Goal: Information Seeking & Learning: Learn about a topic

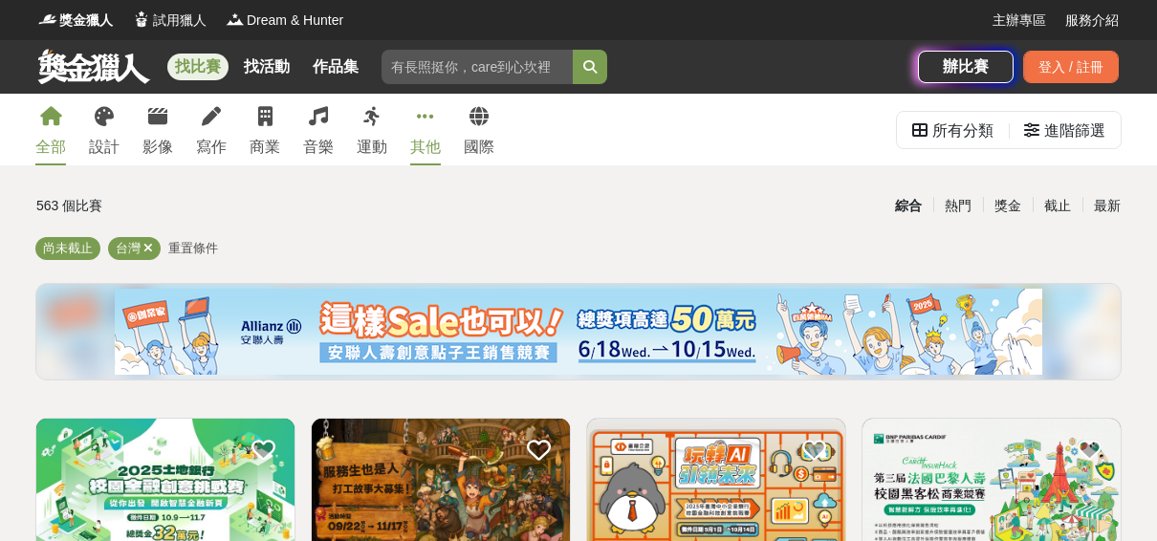
click at [435, 128] on link "其他" at bounding box center [425, 130] width 31 height 72
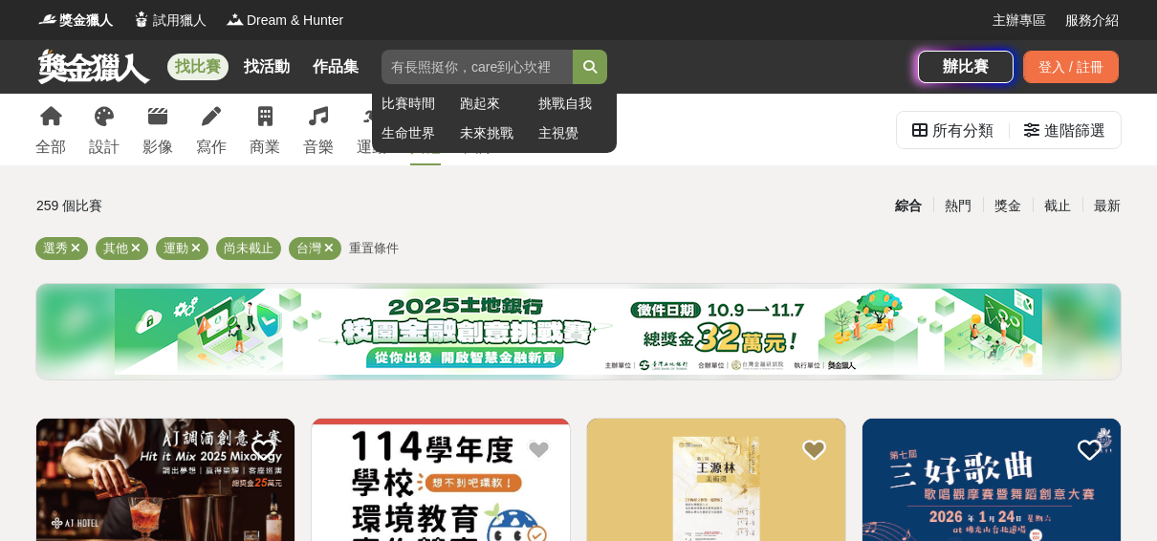
click at [468, 71] on input "search" at bounding box center [476, 67] width 191 height 34
click at [573, 50] on button "submit" at bounding box center [590, 67] width 34 height 34
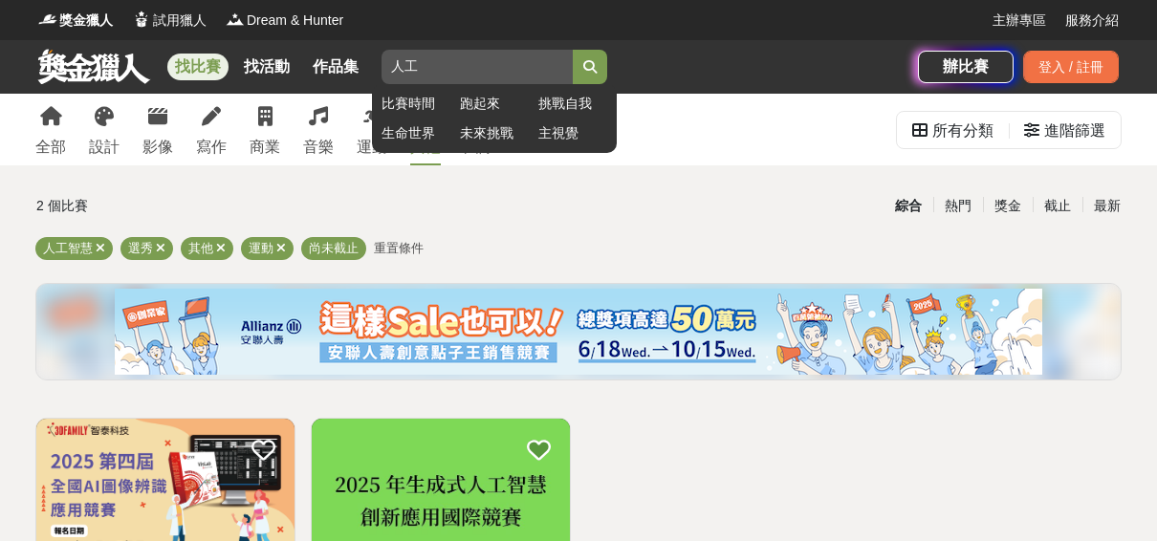
type input "人"
click at [573, 50] on button "submit" at bounding box center [590, 67] width 34 height 34
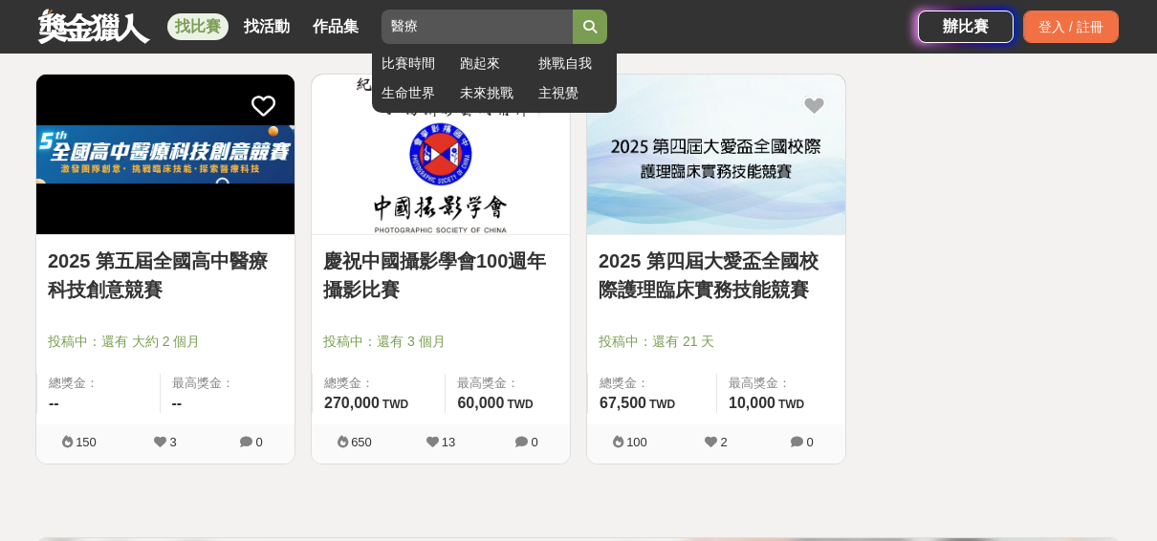
scroll to position [272, 0]
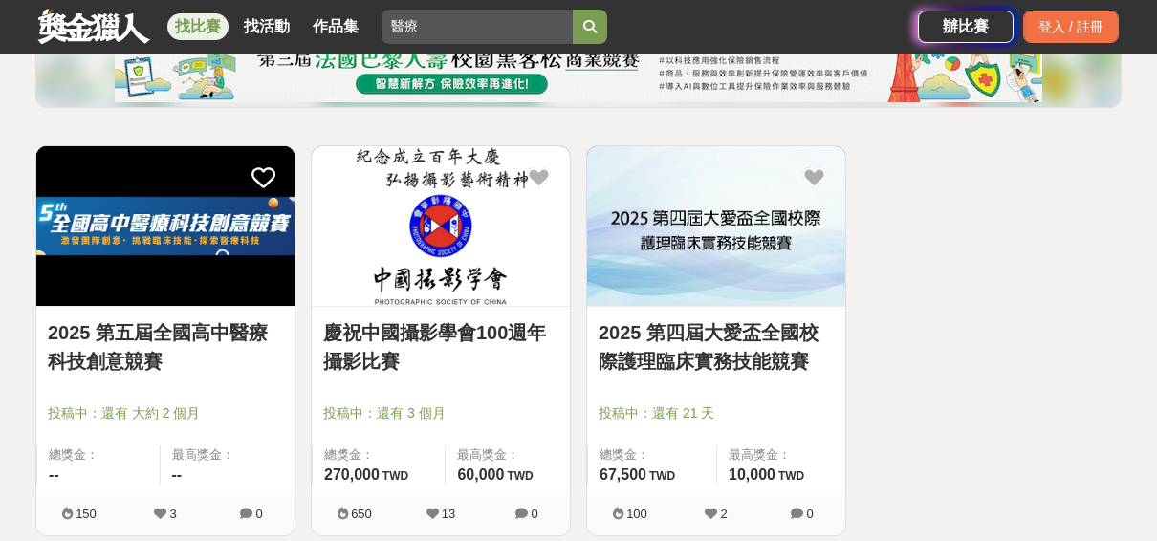
click at [120, 299] on img at bounding box center [165, 226] width 258 height 160
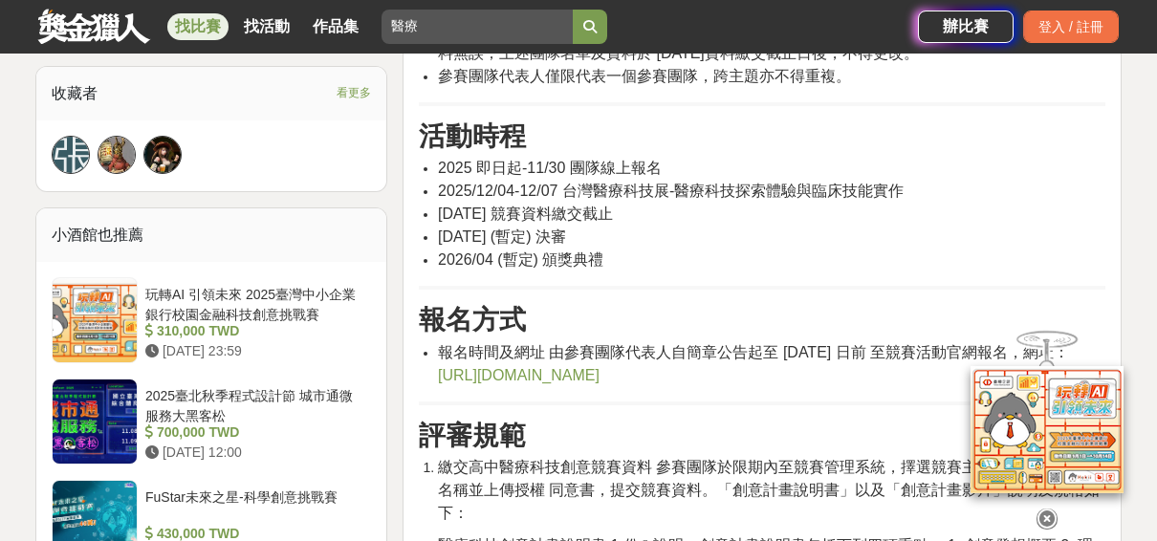
scroll to position [1359, 0]
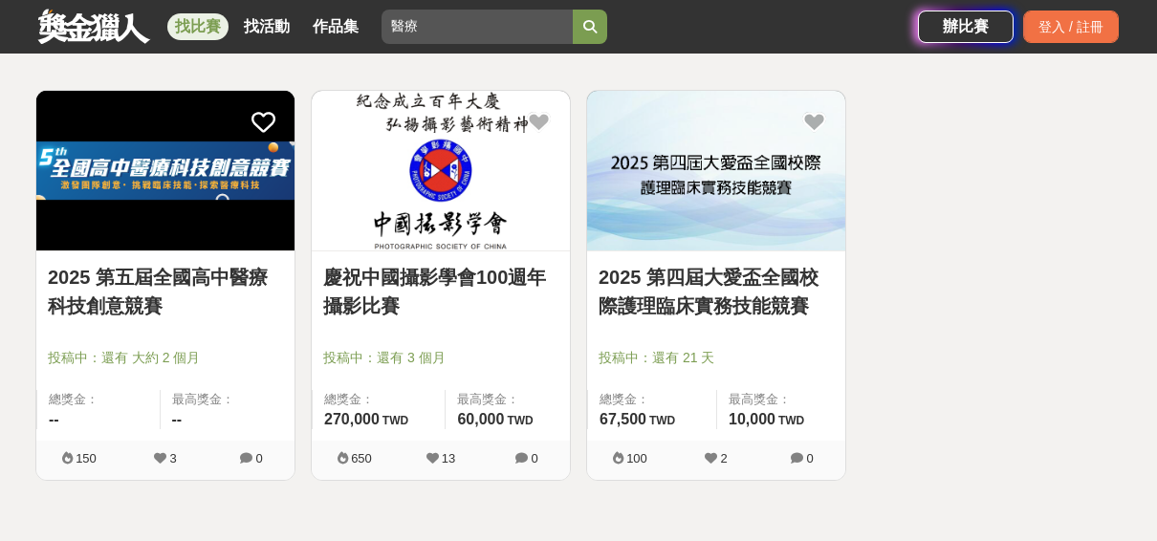
scroll to position [272, 0]
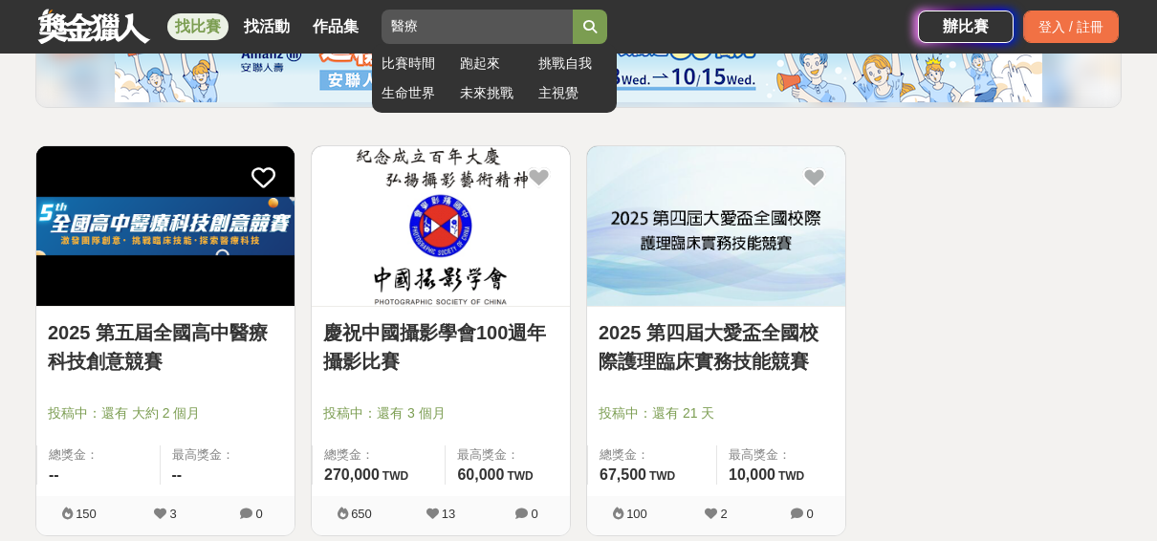
click at [444, 27] on input "醫療" at bounding box center [476, 27] width 191 height 34
type input "醫"
click at [573, 10] on button "submit" at bounding box center [590, 27] width 34 height 34
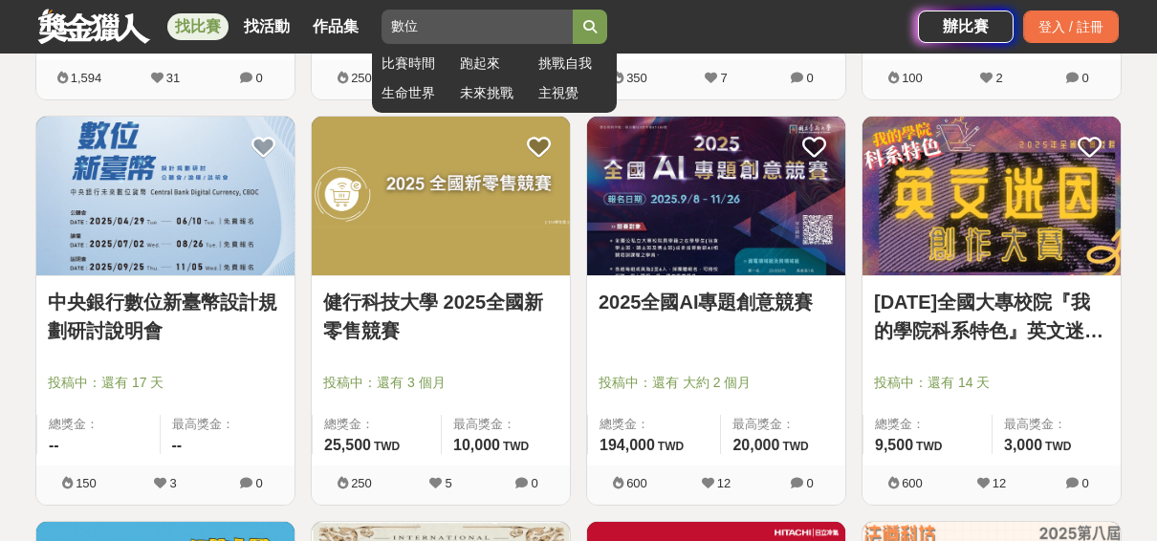
scroll to position [716, 0]
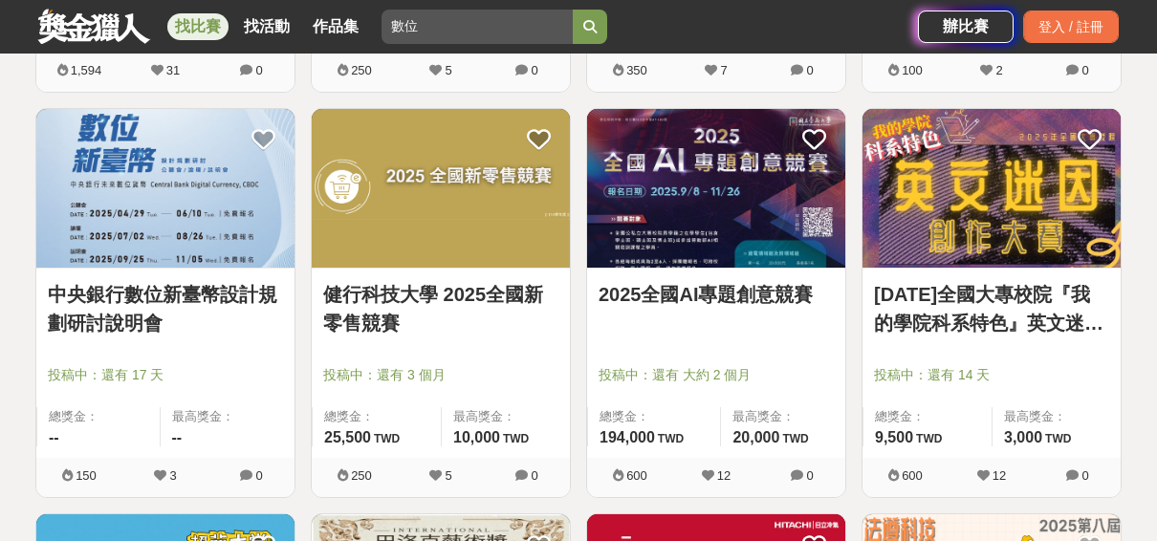
click at [640, 231] on img at bounding box center [716, 189] width 258 height 160
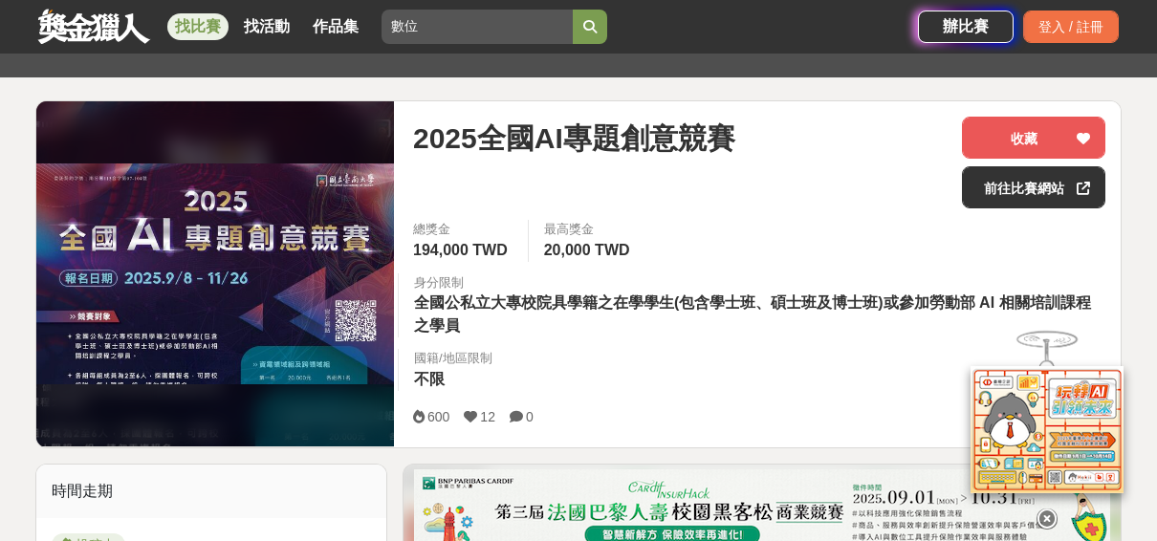
scroll to position [200, 0]
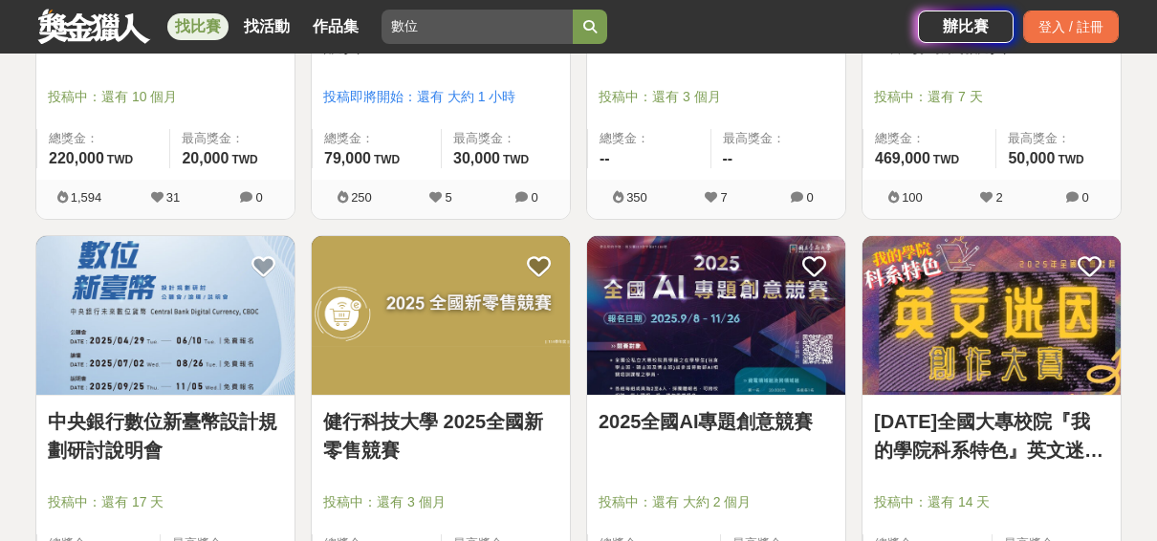
scroll to position [497, 0]
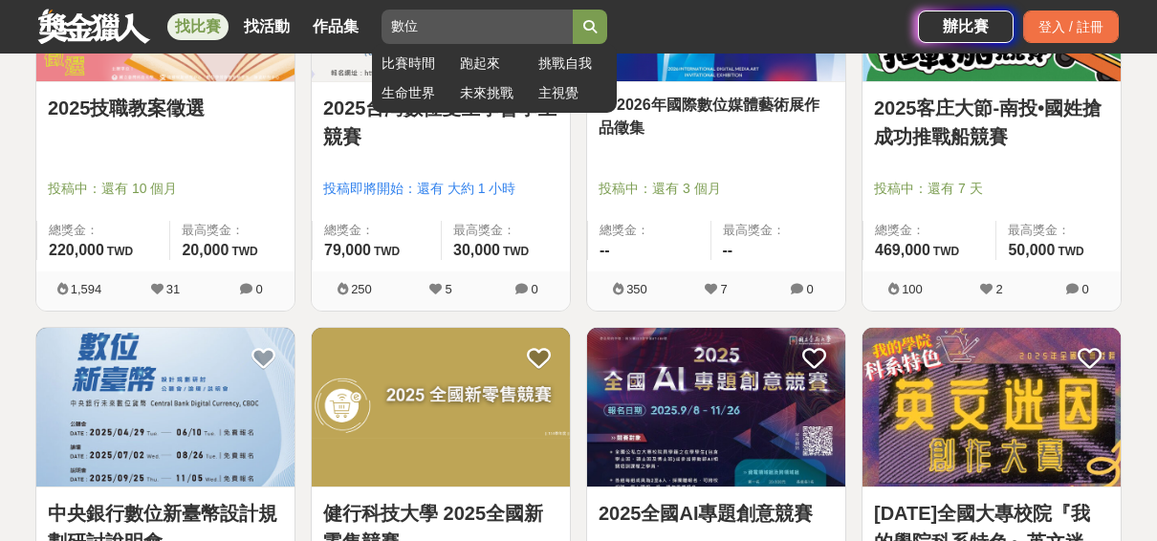
click at [418, 22] on input "數位" at bounding box center [476, 27] width 191 height 34
type input "數"
click at [573, 10] on button "submit" at bounding box center [590, 27] width 34 height 34
click at [585, 40] on button "submit" at bounding box center [590, 27] width 34 height 34
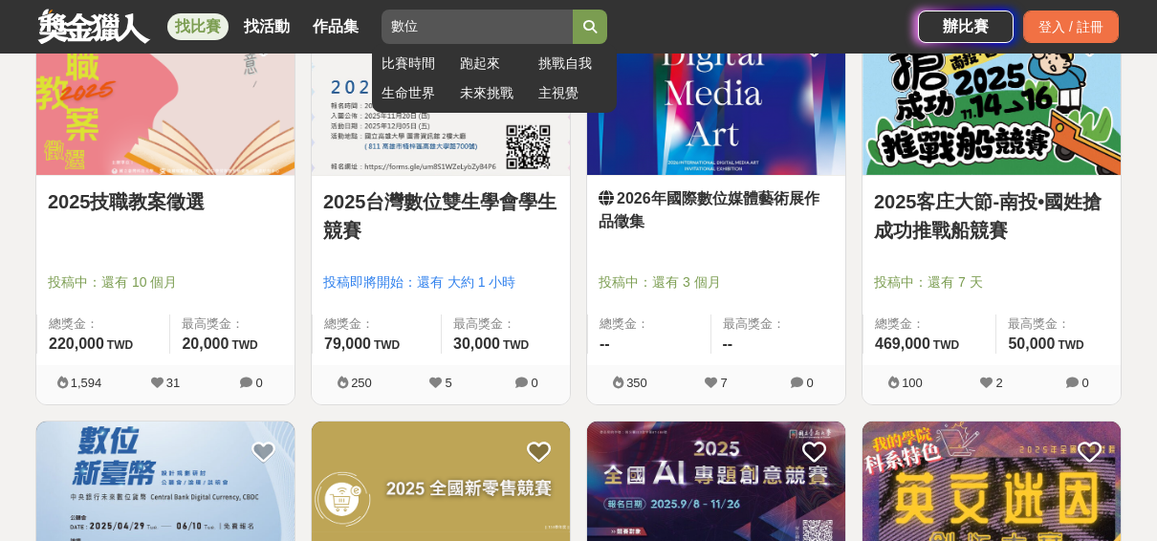
scroll to position [398, 0]
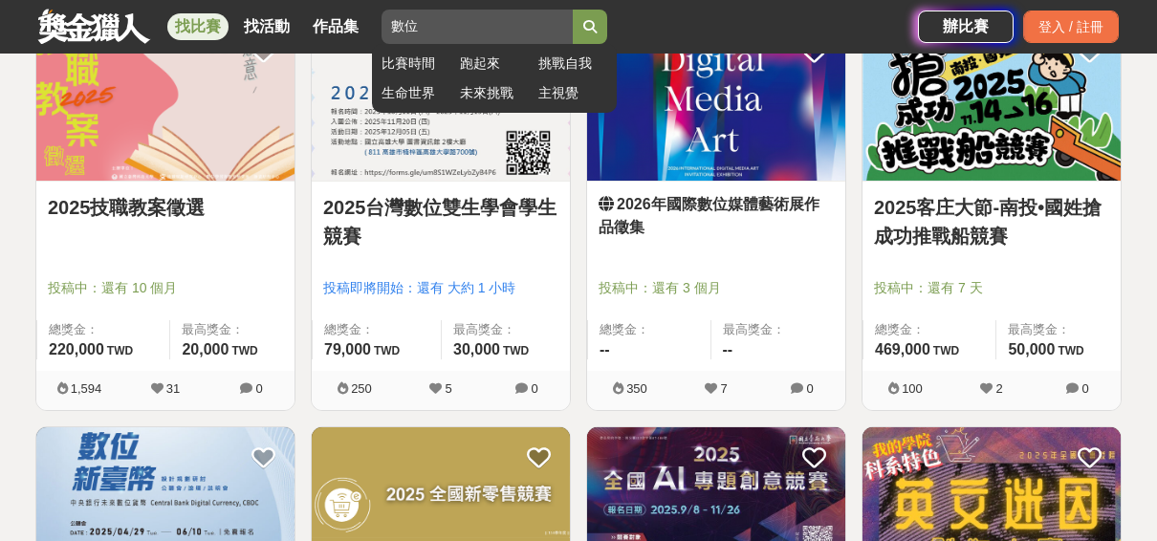
click at [590, 25] on icon "submit" at bounding box center [589, 26] width 13 height 13
click at [421, 31] on input "數位" at bounding box center [476, 27] width 191 height 34
type input "數"
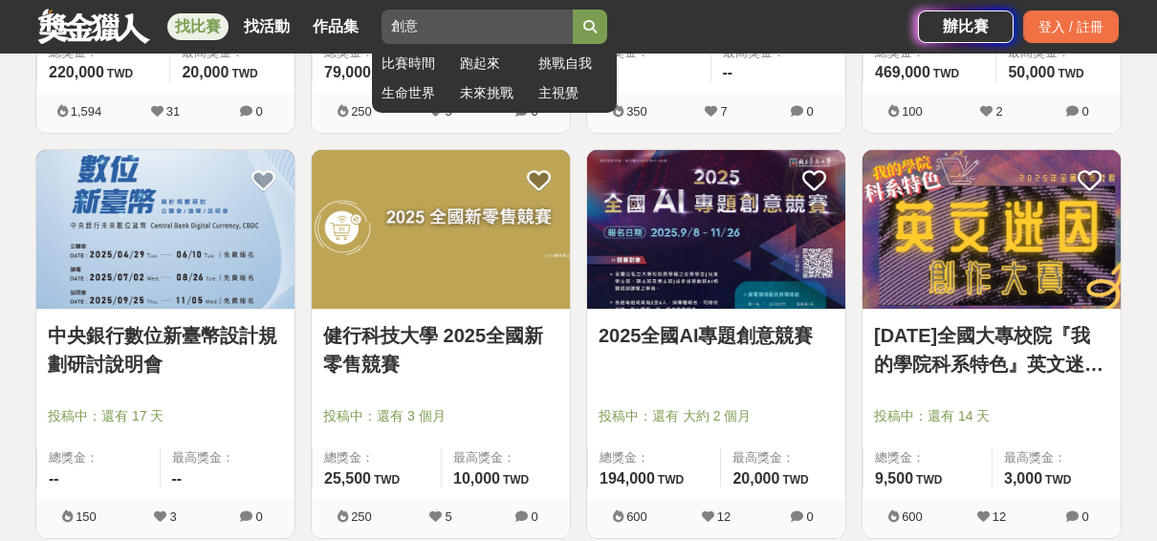
scroll to position [677, 0]
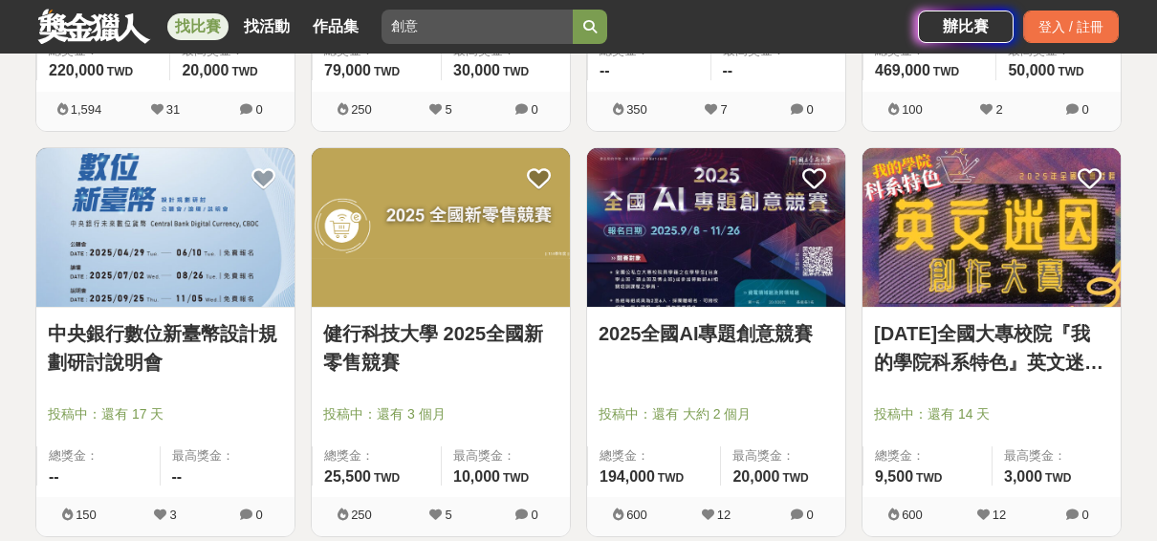
click at [1024, 304] on img at bounding box center [991, 228] width 258 height 160
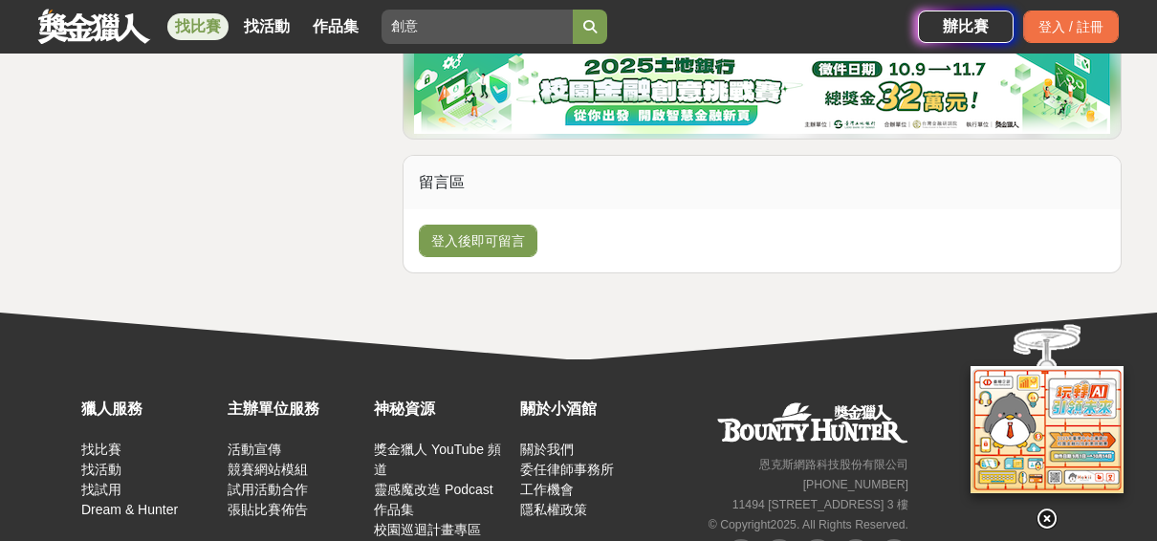
scroll to position [2879, 0]
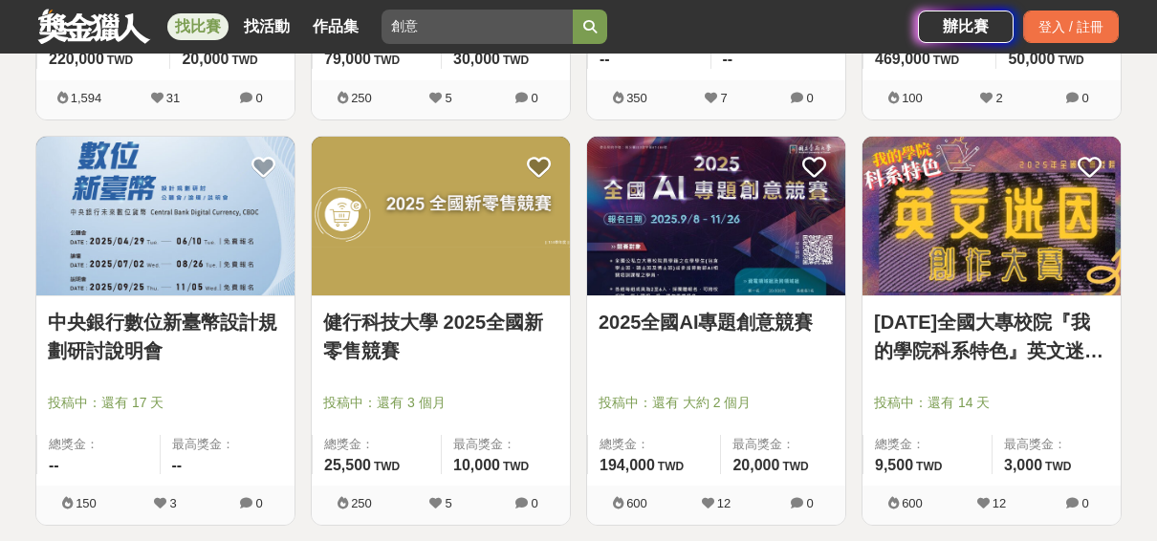
scroll to position [677, 0]
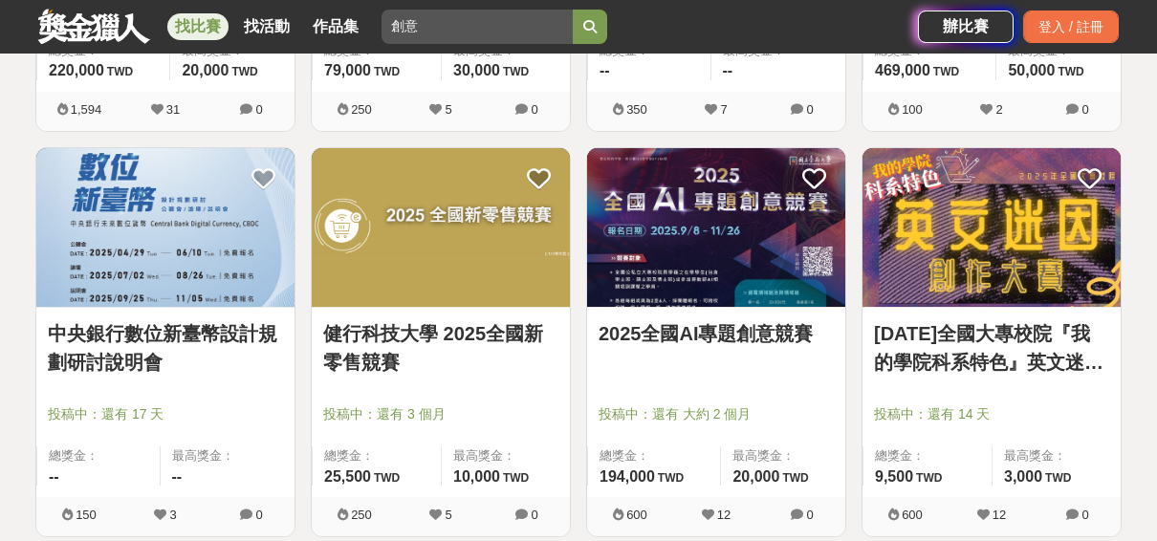
click at [791, 291] on img at bounding box center [716, 228] width 258 height 160
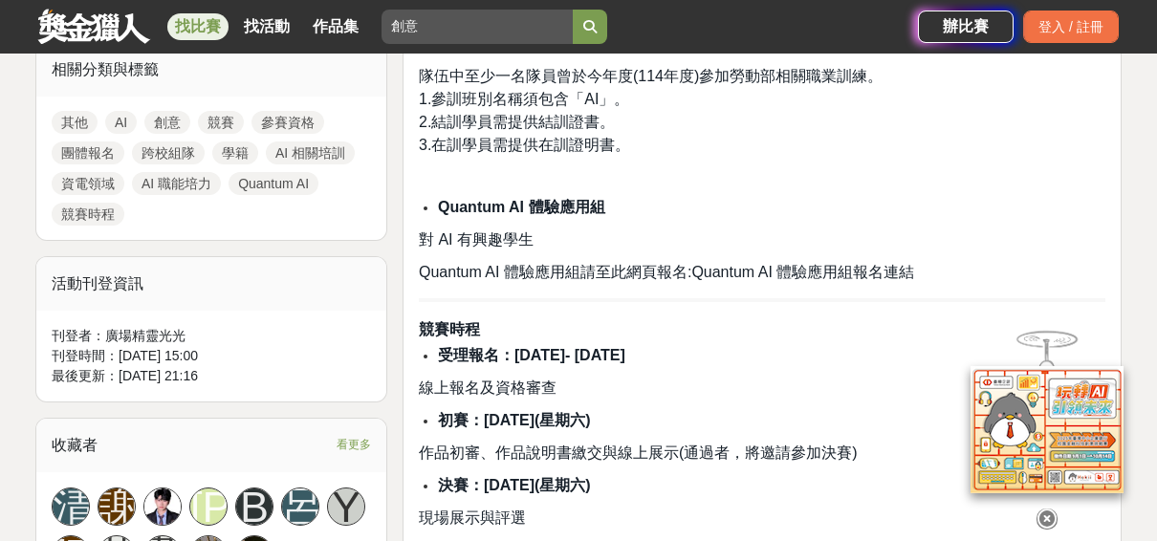
scroll to position [1074, 0]
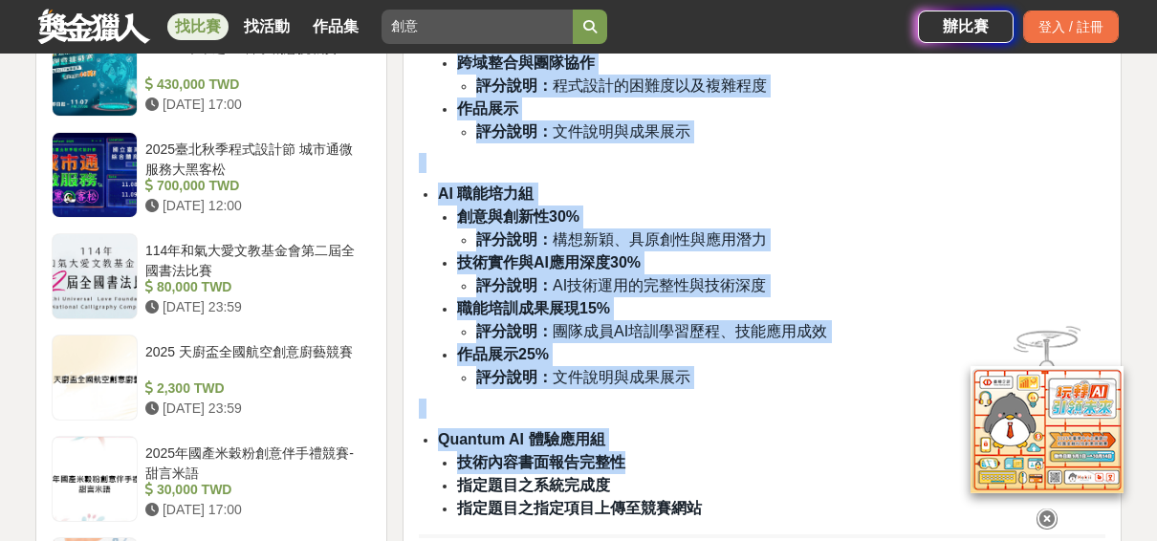
drag, startPoint x: 492, startPoint y: 468, endPoint x: 741, endPoint y: 424, distance: 252.4
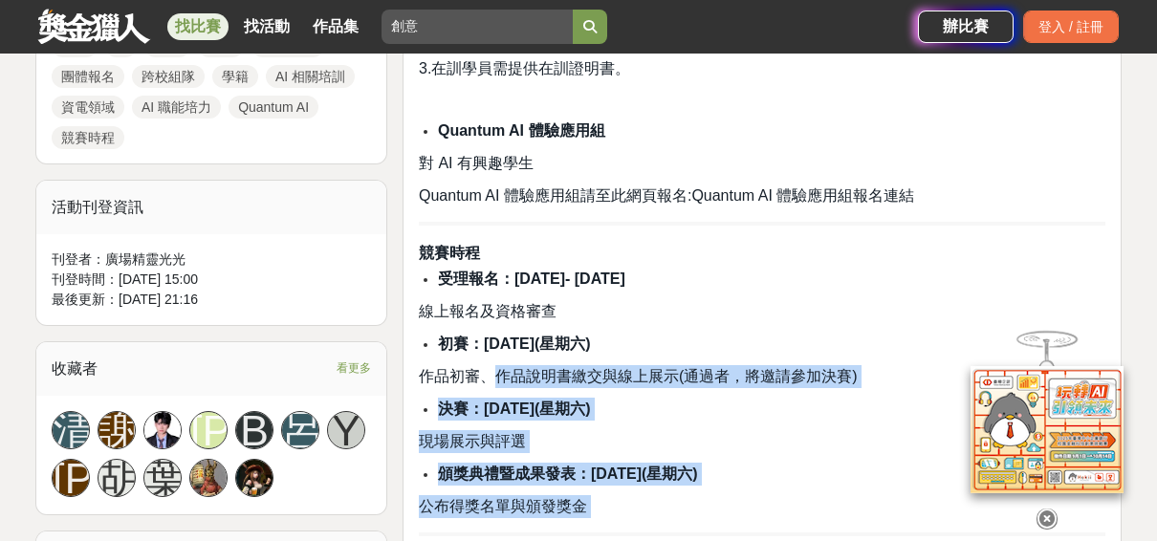
scroll to position [1170, 0]
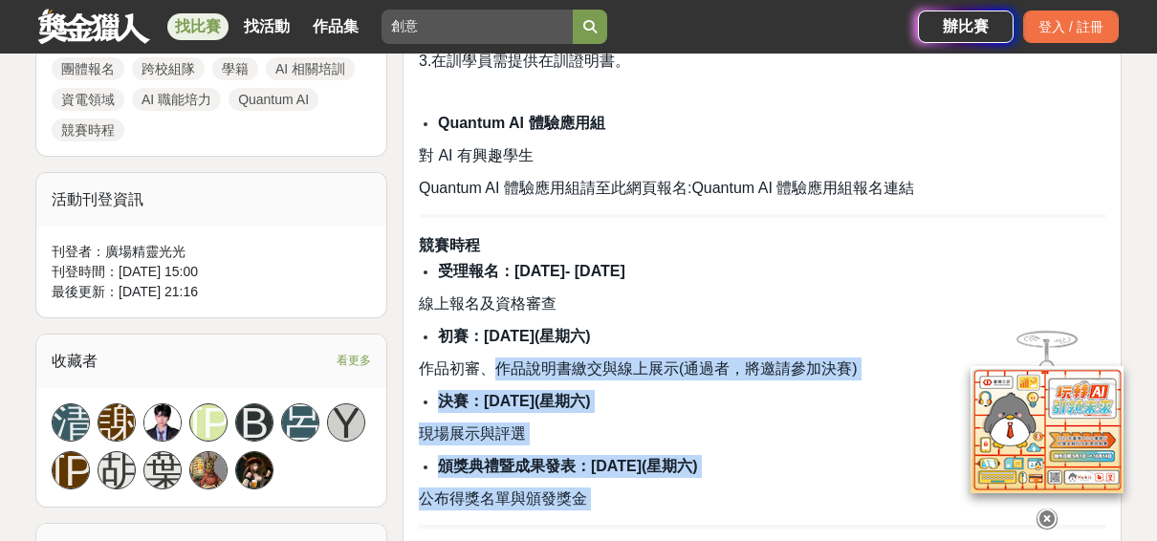
click at [712, 360] on span "作品初審、作品說明書繳交與線上展示(通過者，將邀請參加決賽)" at bounding box center [638, 368] width 439 height 16
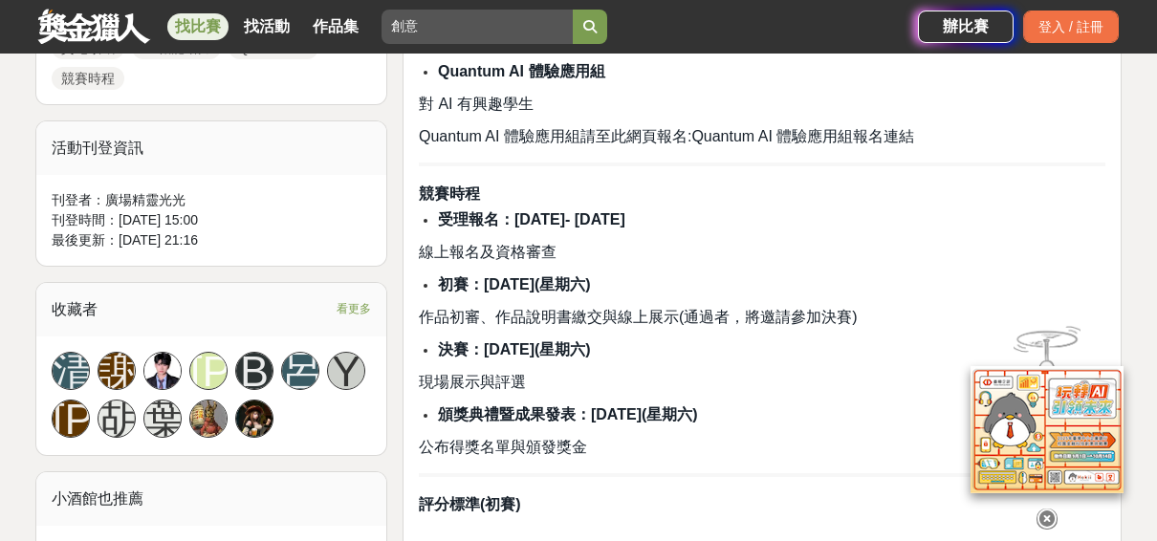
scroll to position [1142, 0]
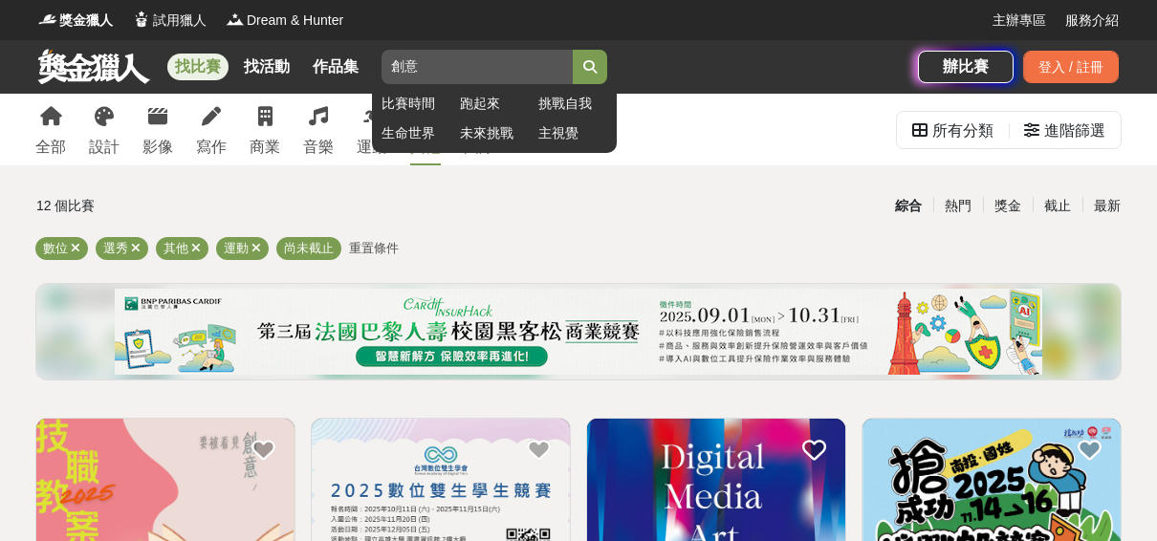
click at [425, 71] on input "創意" at bounding box center [476, 67] width 191 height 34
type input "創"
type input "數位醫療"
click at [573, 50] on button "submit" at bounding box center [590, 67] width 34 height 34
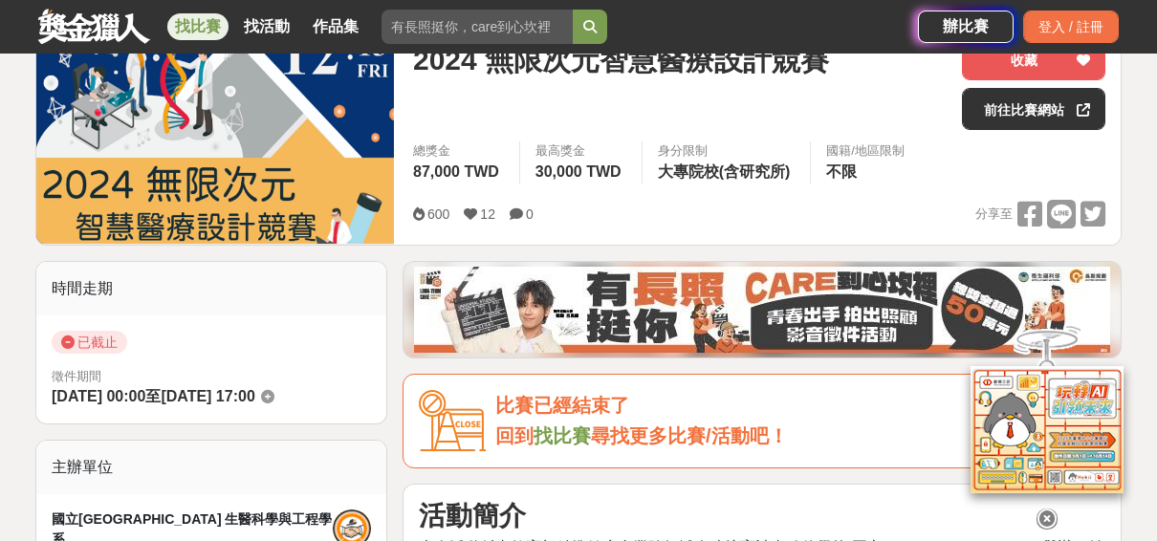
scroll to position [309, 0]
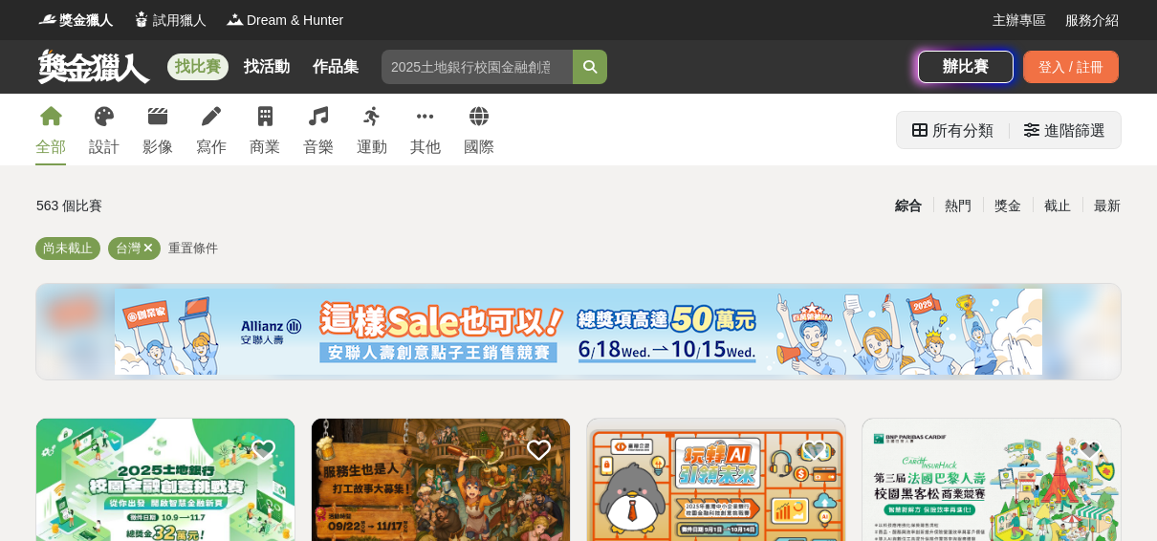
click at [1050, 126] on div "進階篩選" at bounding box center [1074, 131] width 61 height 38
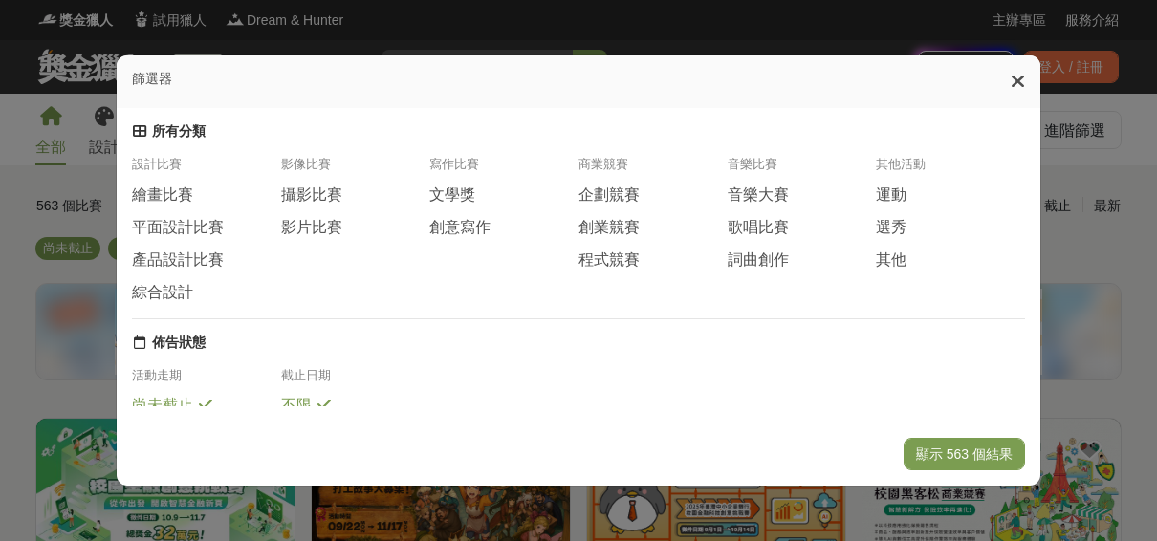
click at [153, 89] on div "篩選器" at bounding box center [579, 81] width 924 height 53
click at [583, 204] on span "企劃競賽" at bounding box center [608, 195] width 61 height 20
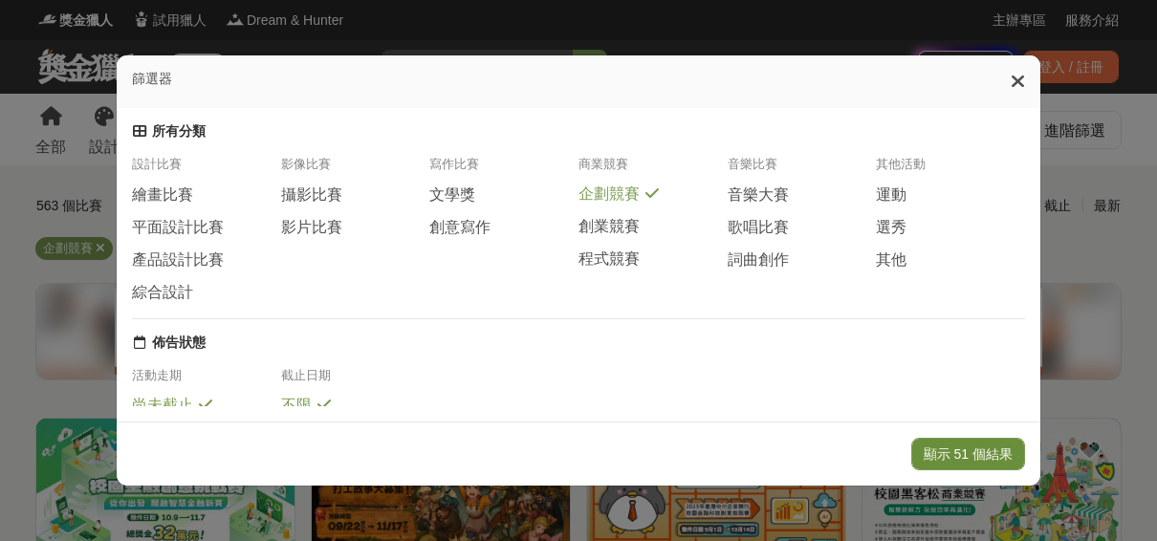
click at [940, 441] on button "顯示 51 個結果" at bounding box center [968, 454] width 114 height 33
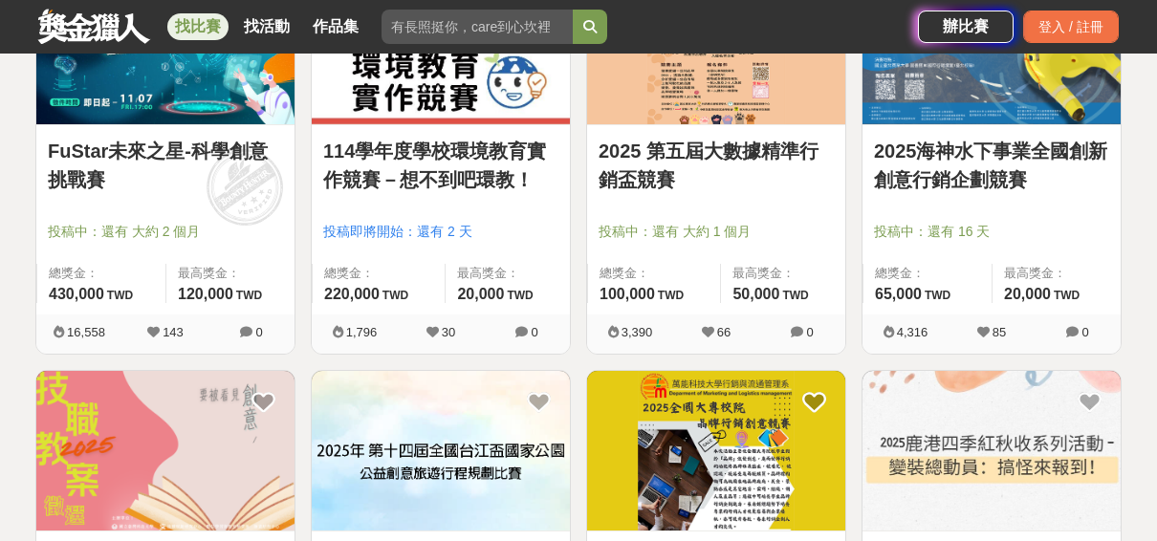
scroll to position [815, 0]
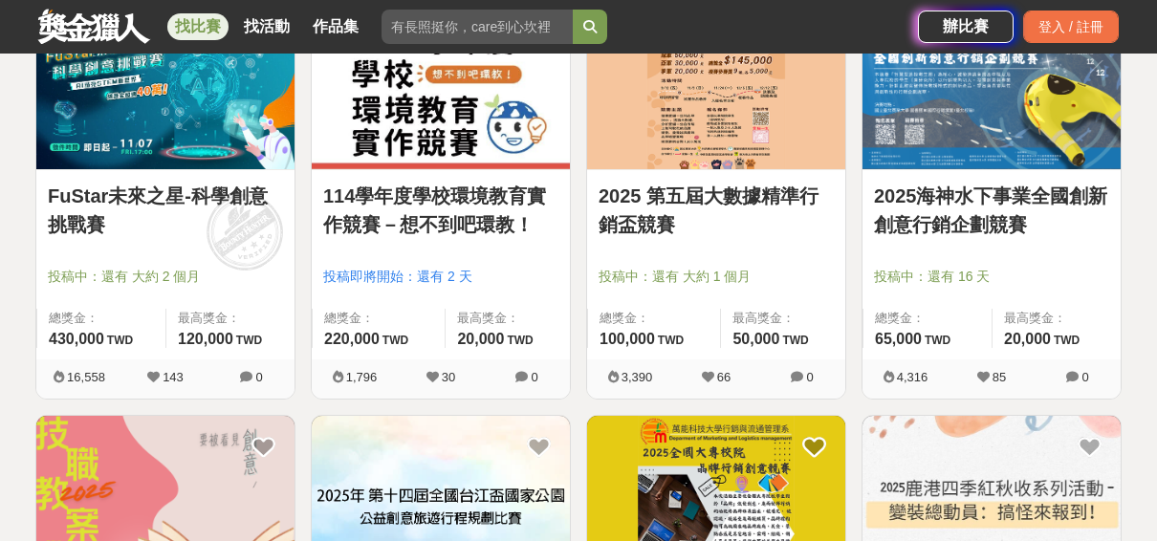
click at [177, 226] on link "FuStar未來之星-科學創意挑戰賽" at bounding box center [165, 210] width 235 height 57
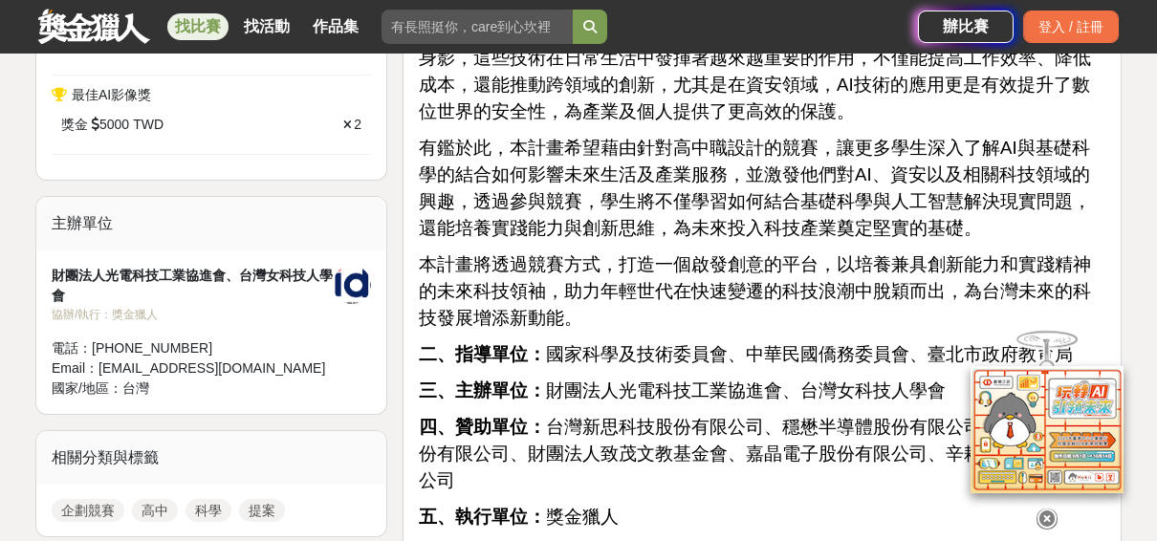
scroll to position [1207, 0]
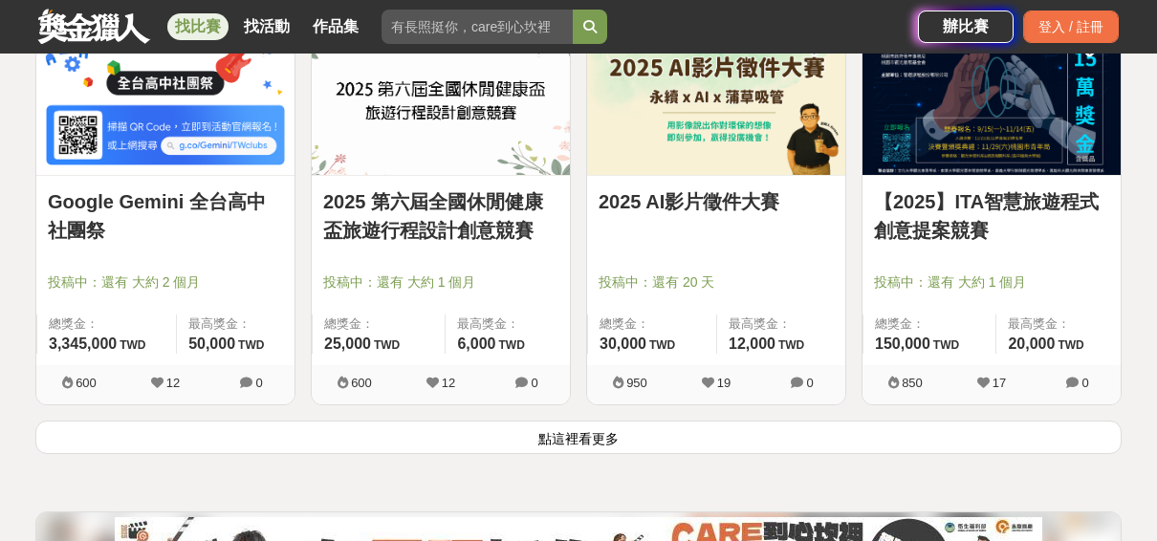
scroll to position [2475, 0]
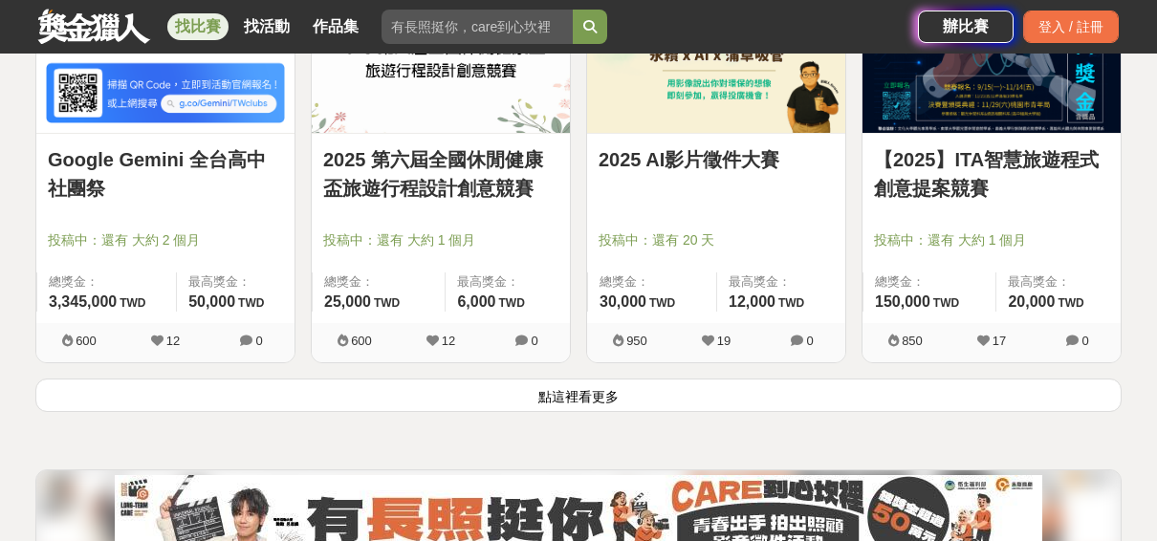
click at [229, 404] on button "點這裡看更多" at bounding box center [578, 395] width 1086 height 33
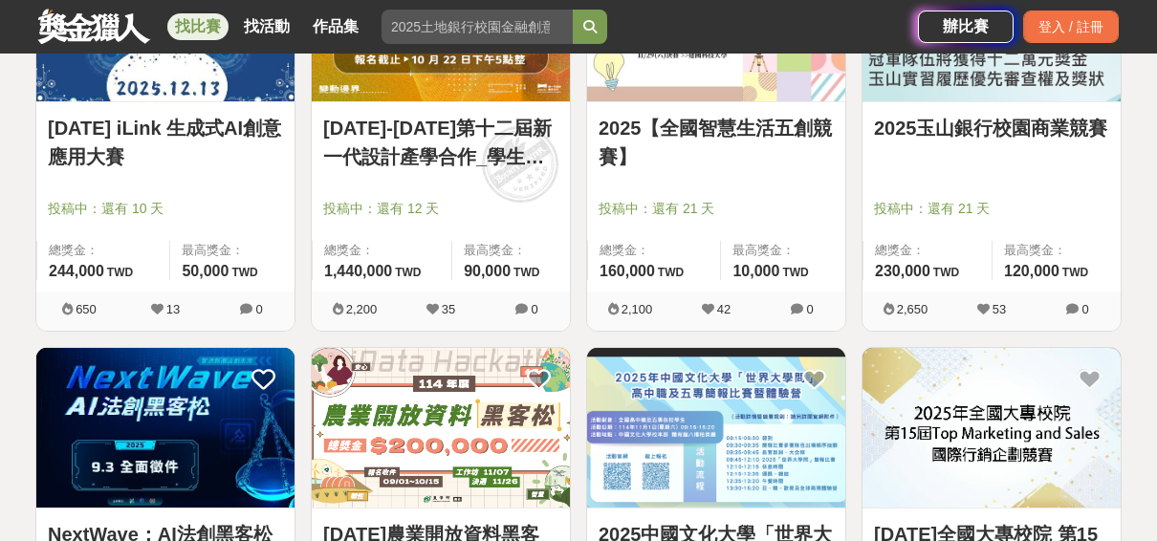
scroll to position [3465, 0]
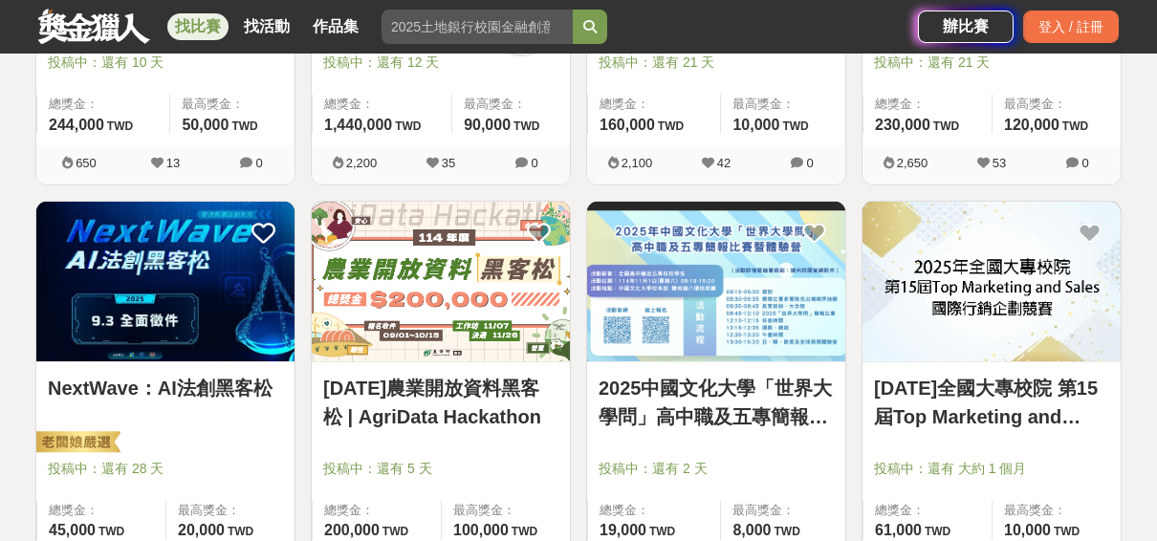
click at [693, 411] on link "2025中國文化大學「世界大學問」高中職及五專簡報比賽" at bounding box center [715, 402] width 235 height 57
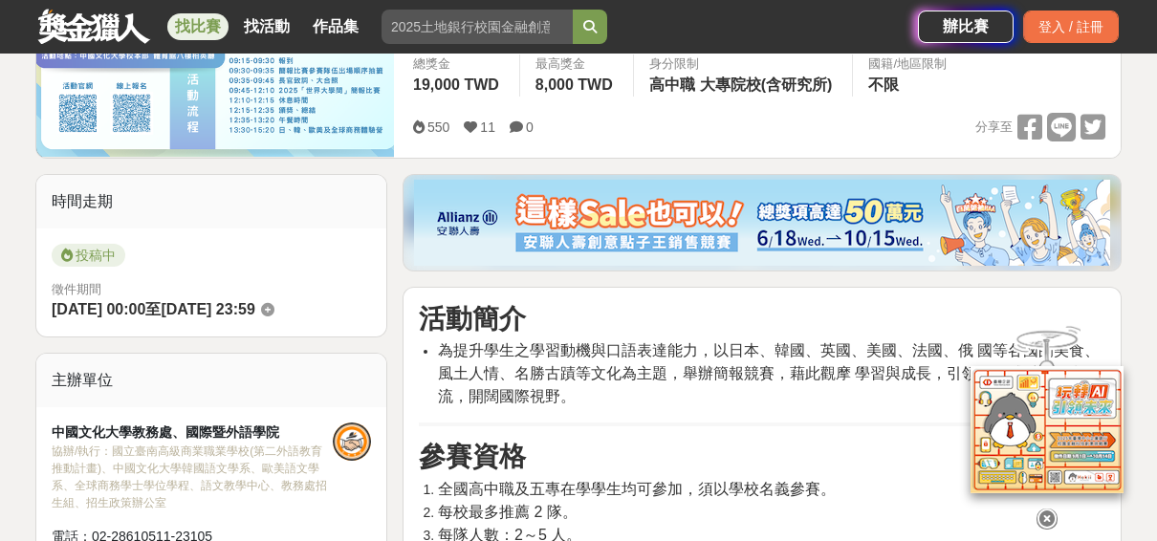
scroll to position [475, 0]
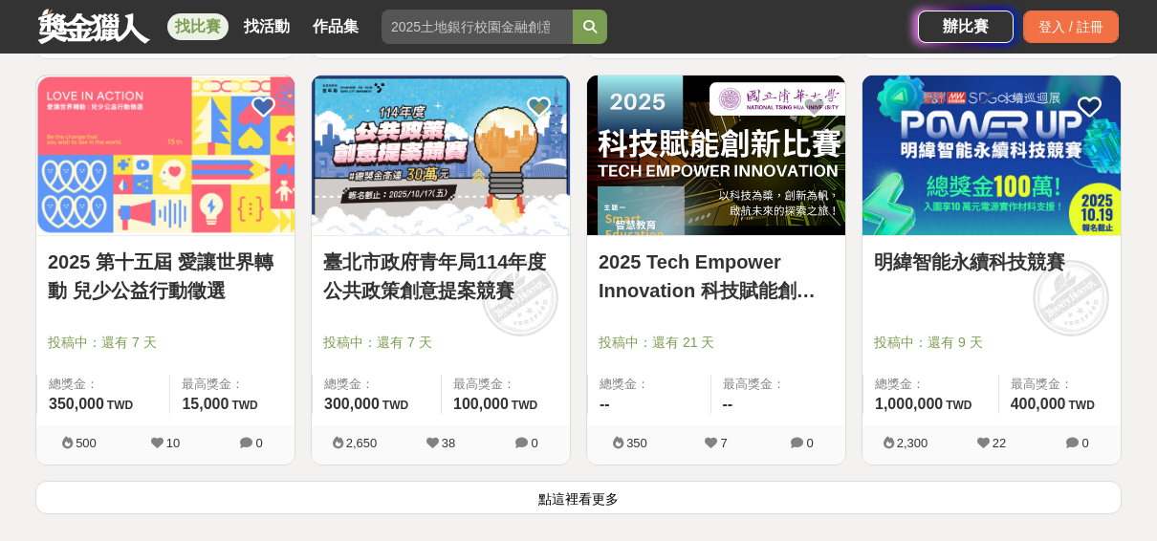
scroll to position [4826, 0]
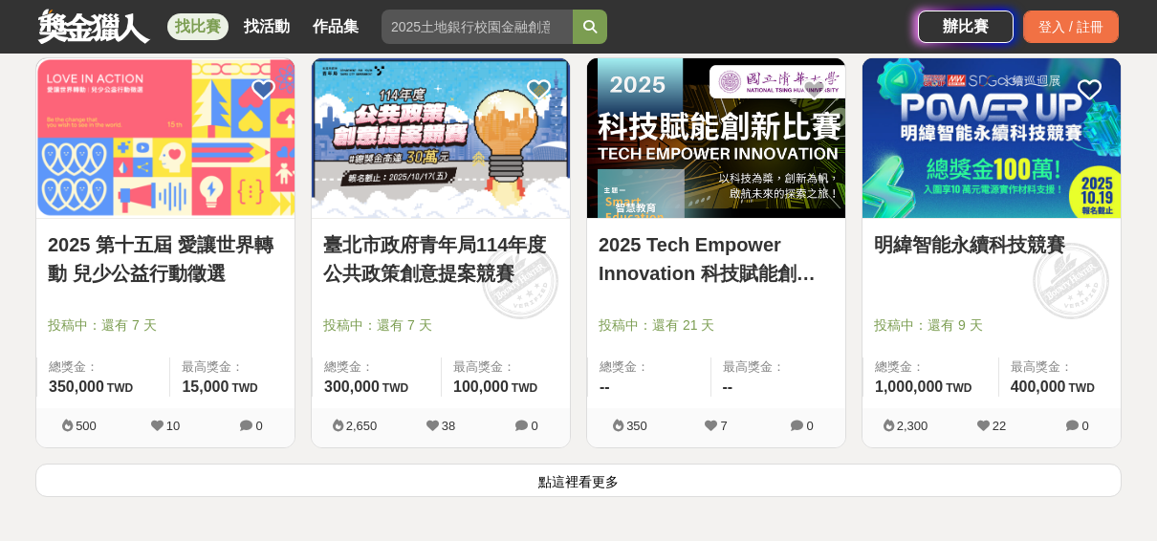
click at [939, 205] on img at bounding box center [991, 138] width 258 height 160
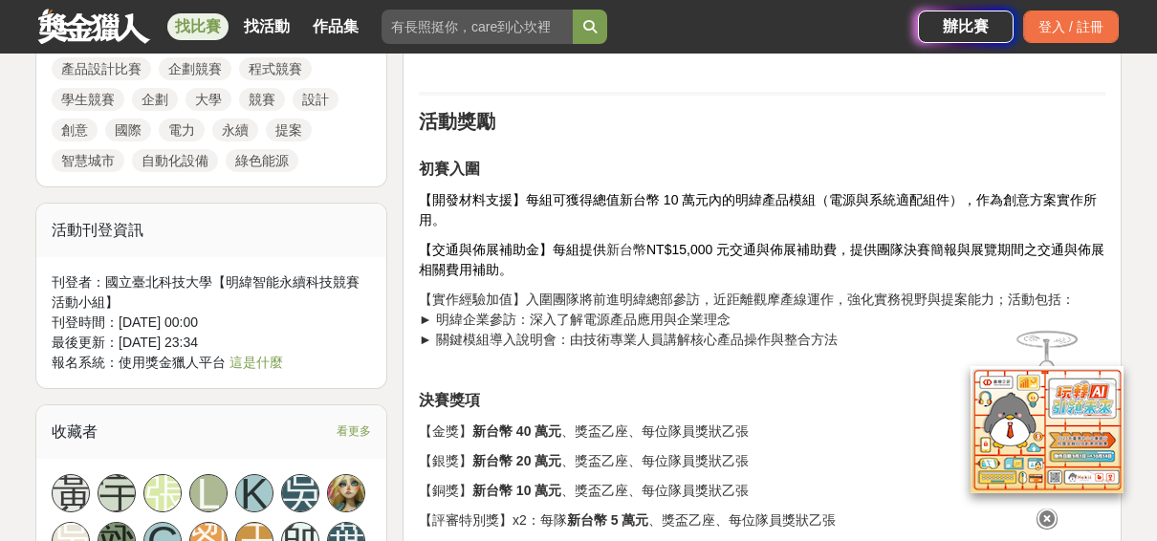
scroll to position [1489, 0]
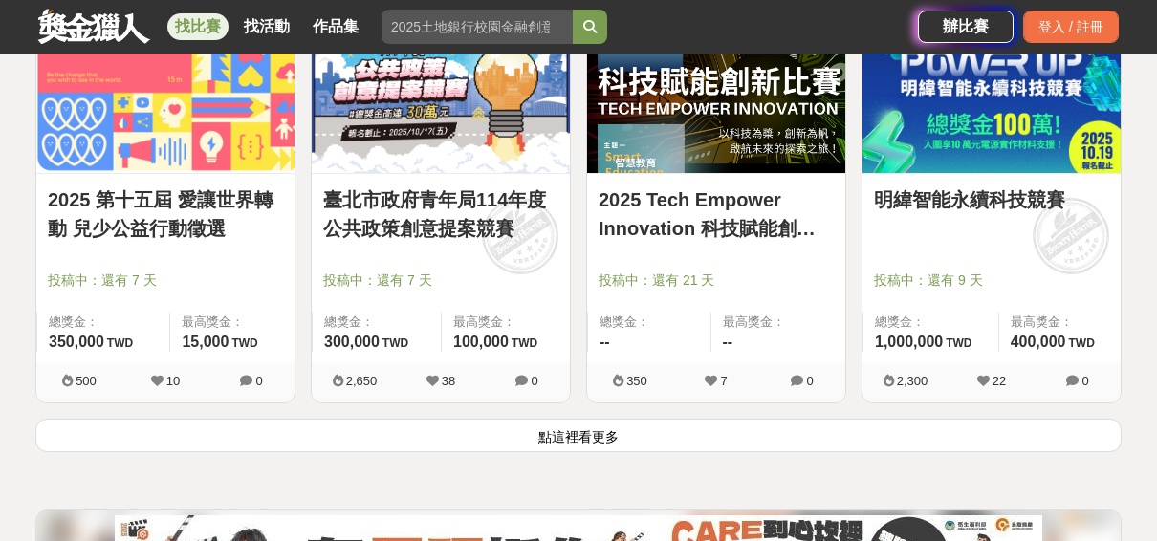
scroll to position [4897, 0]
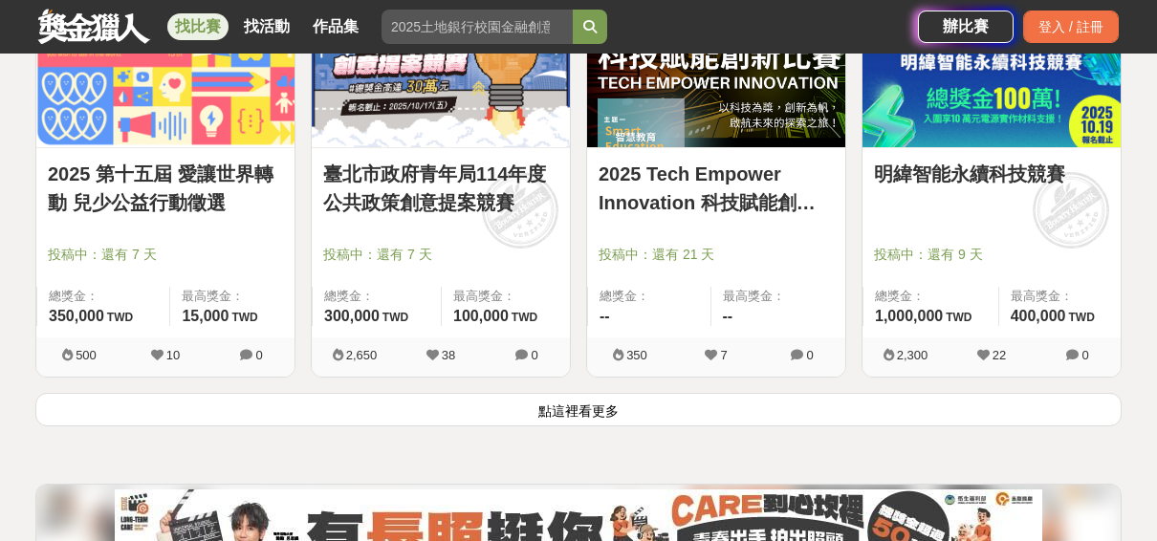
click at [256, 415] on button "點這裡看更多" at bounding box center [578, 409] width 1086 height 33
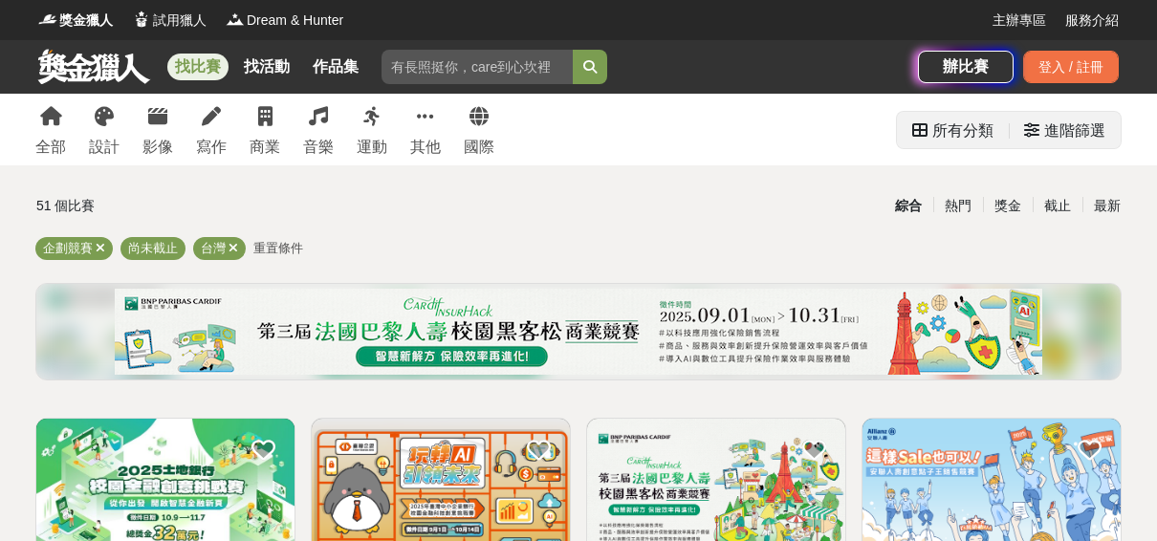
click at [1075, 136] on div "進階篩選" at bounding box center [1074, 131] width 61 height 38
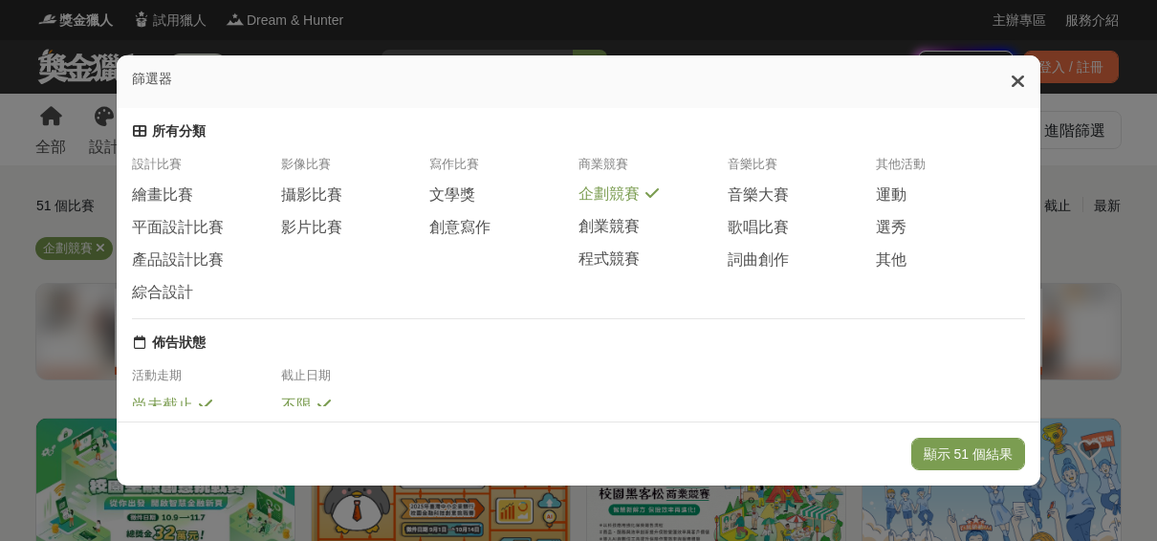
click at [626, 205] on span "企劃競賽" at bounding box center [608, 195] width 61 height 20
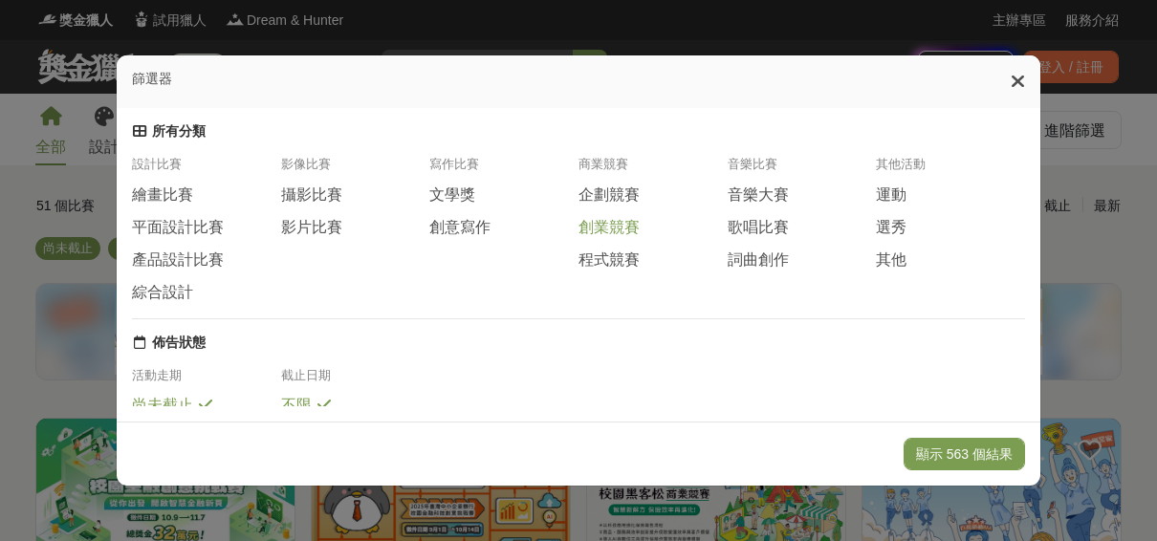
click at [632, 230] on span "創業競賽" at bounding box center [608, 228] width 61 height 20
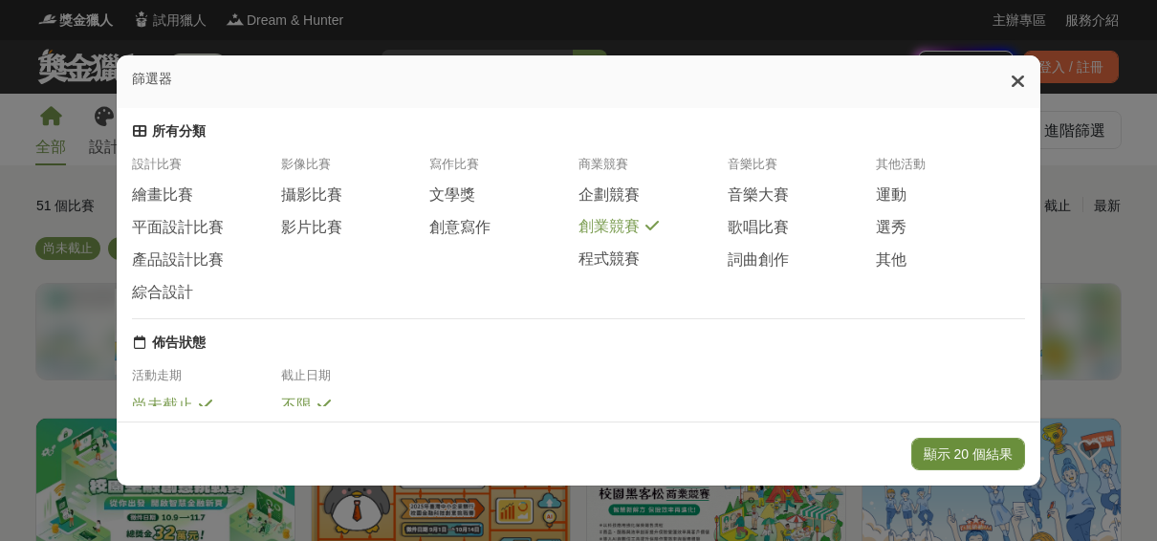
click at [971, 467] on button "顯示 20 個結果" at bounding box center [968, 454] width 114 height 33
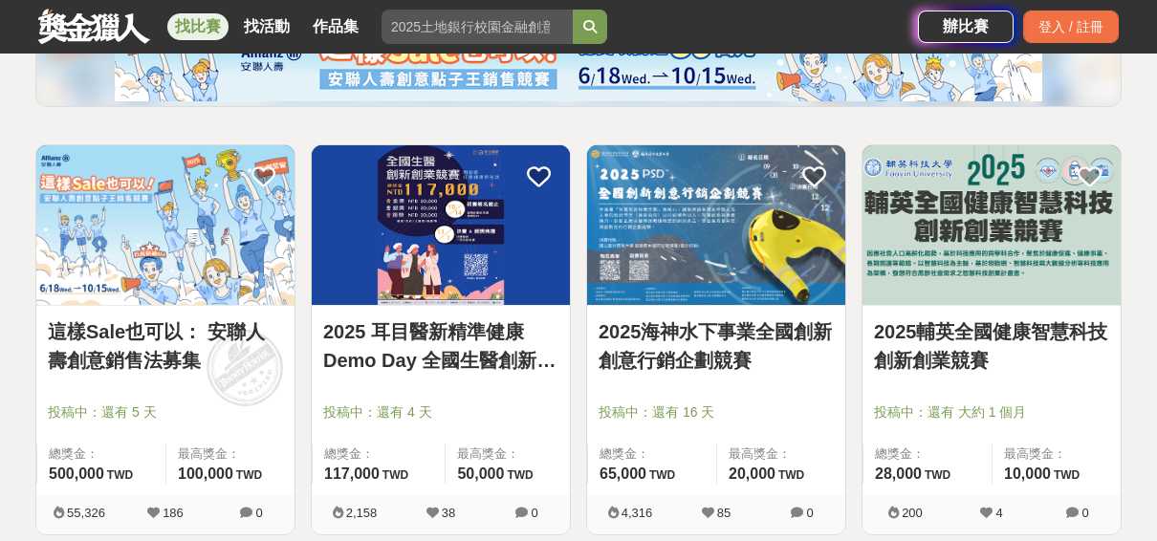
scroll to position [272, 0]
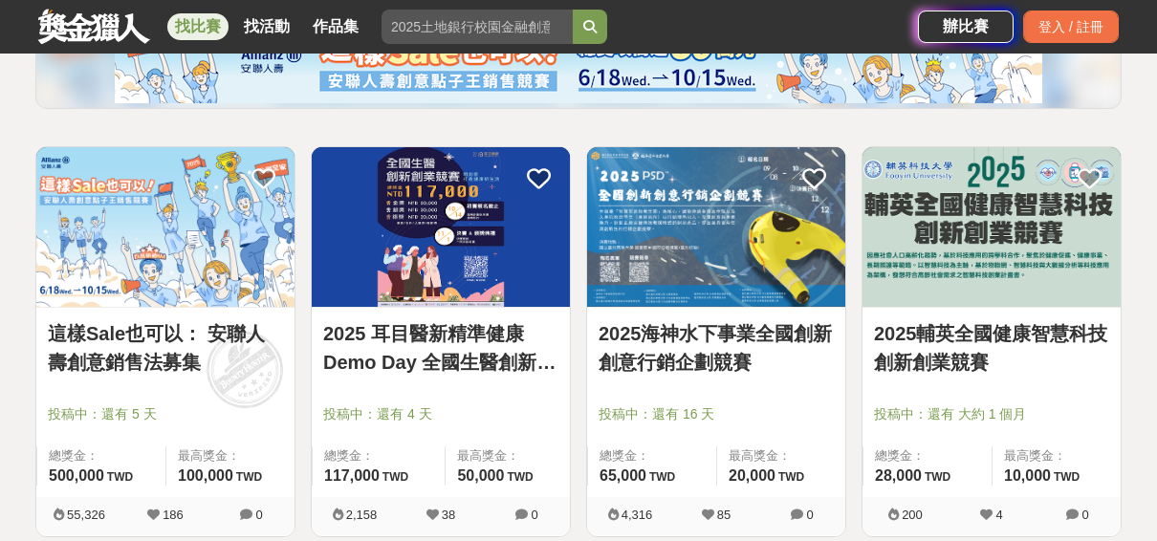
click at [375, 361] on link "2025 耳目醫新精準健康 Demo Day 全國生醫創新創業競賽" at bounding box center [440, 347] width 235 height 57
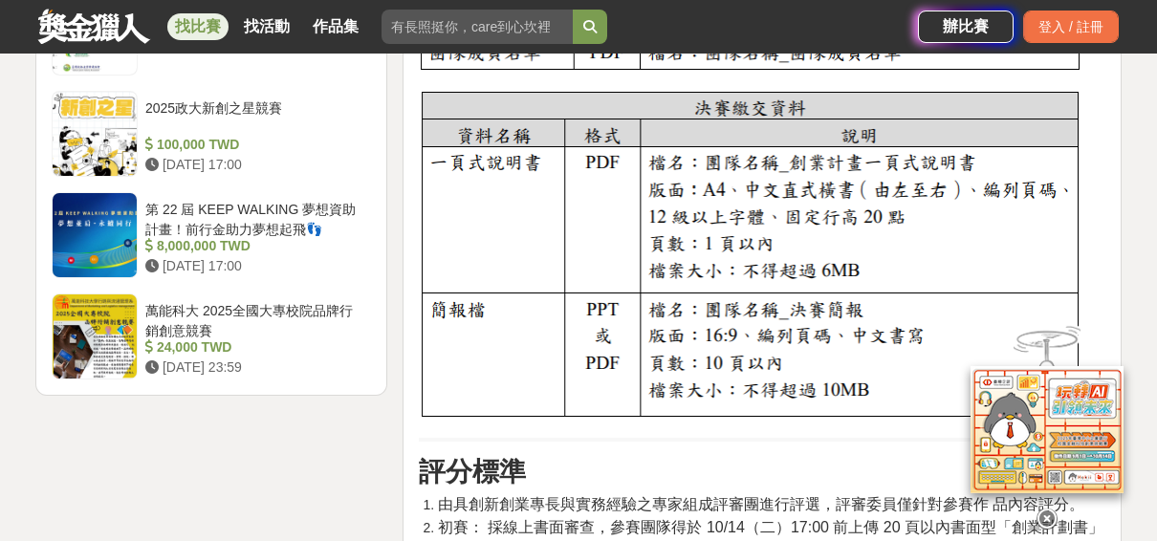
scroll to position [2560, 0]
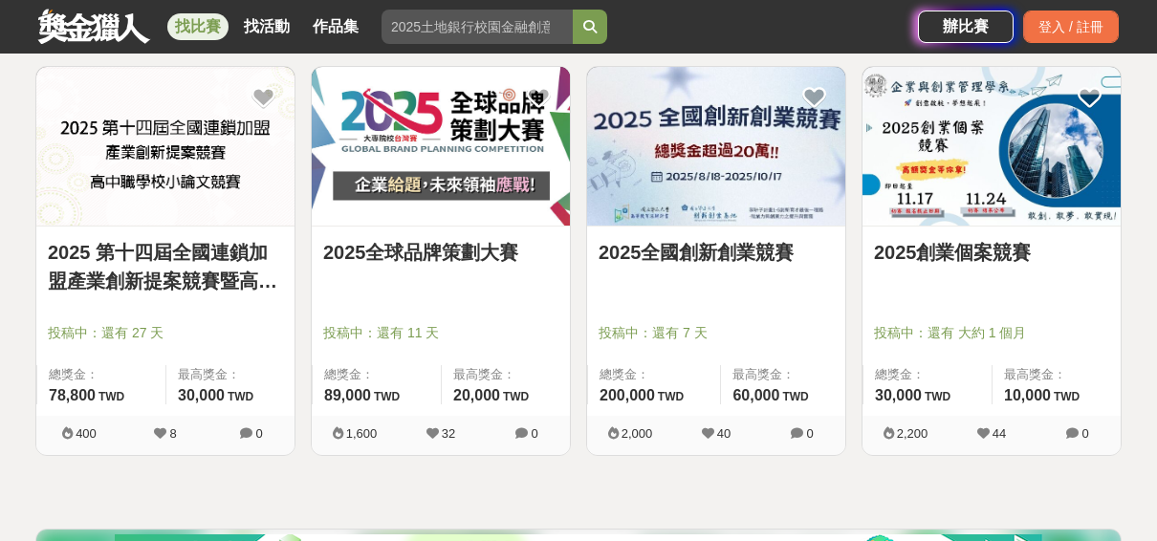
scroll to position [1941, 0]
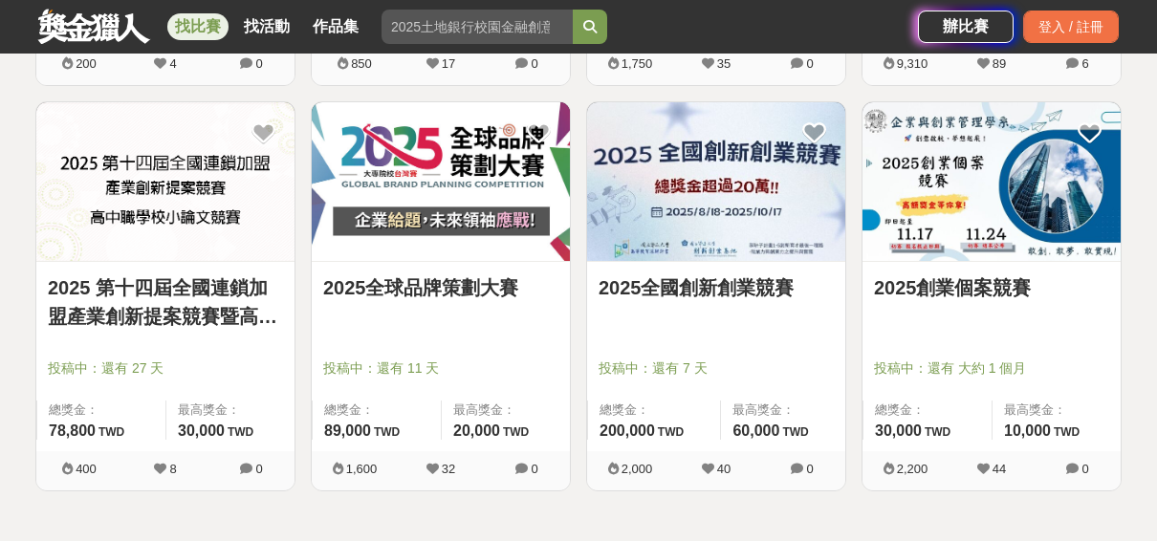
click at [1004, 215] on img at bounding box center [991, 182] width 258 height 160
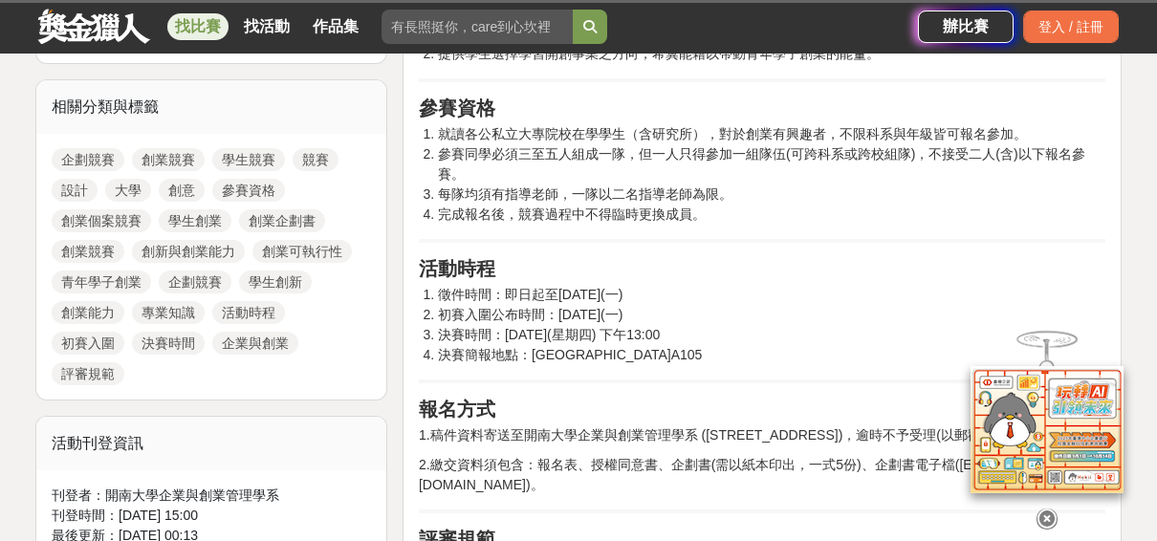
scroll to position [874, 0]
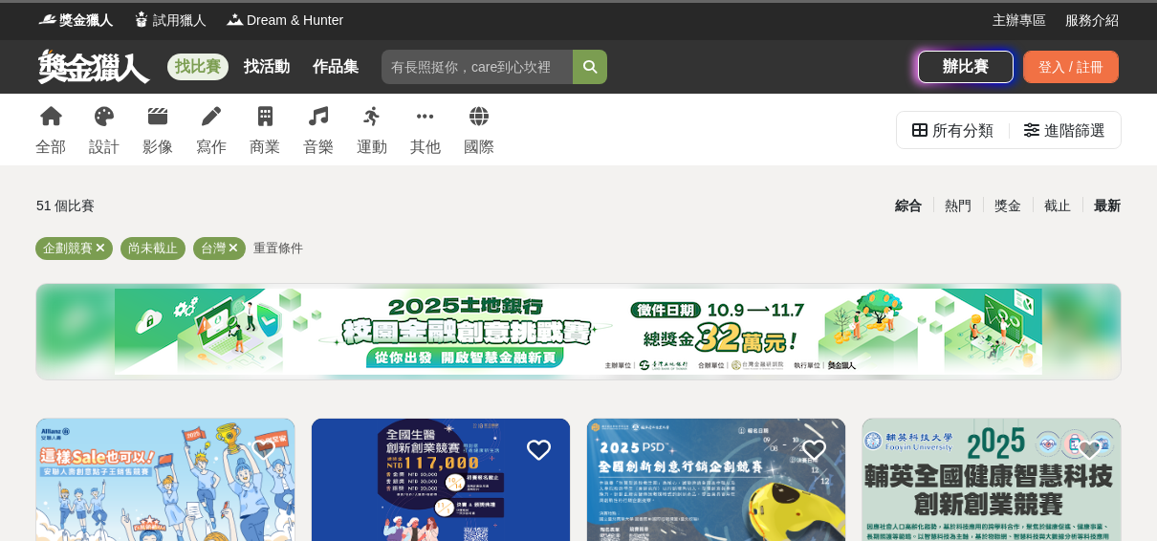
click at [1098, 207] on div "最新" at bounding box center [1107, 205] width 50 height 33
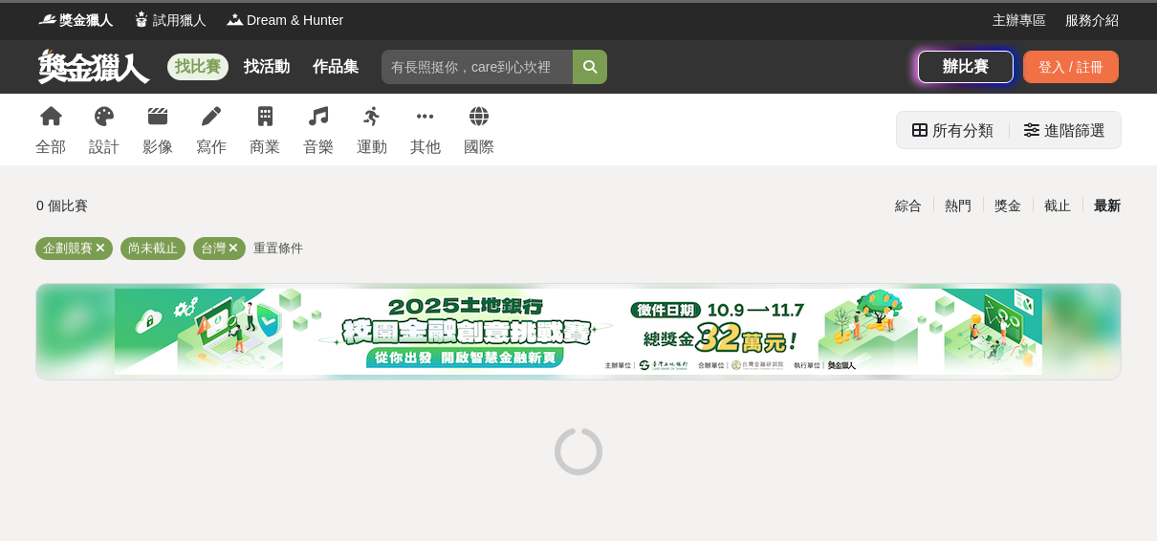
click at [1098, 128] on div "進階篩選" at bounding box center [1074, 131] width 61 height 38
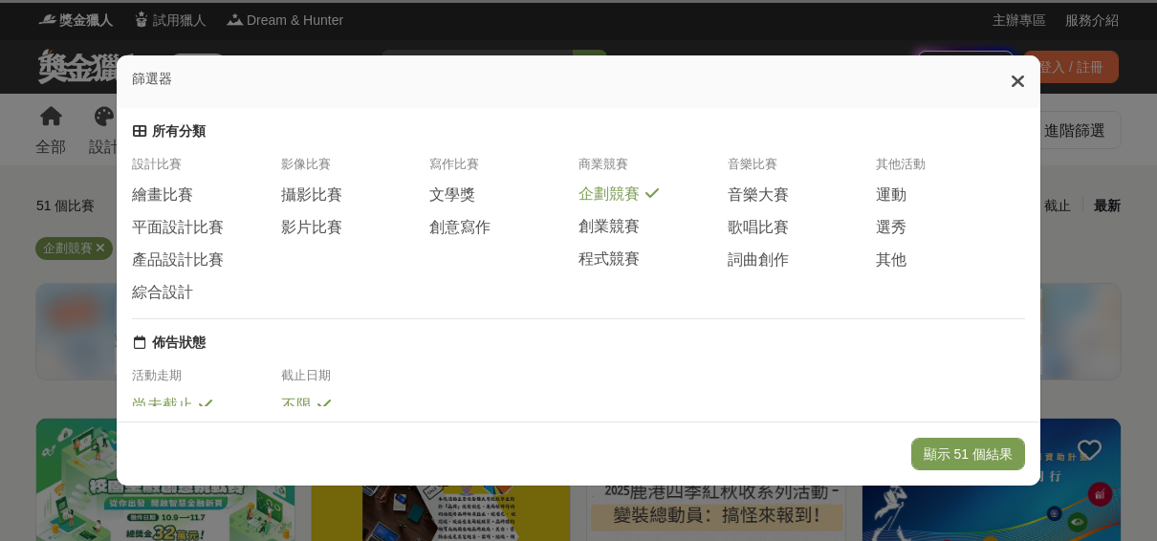
click at [595, 195] on span "企劃競賽" at bounding box center [608, 195] width 61 height 20
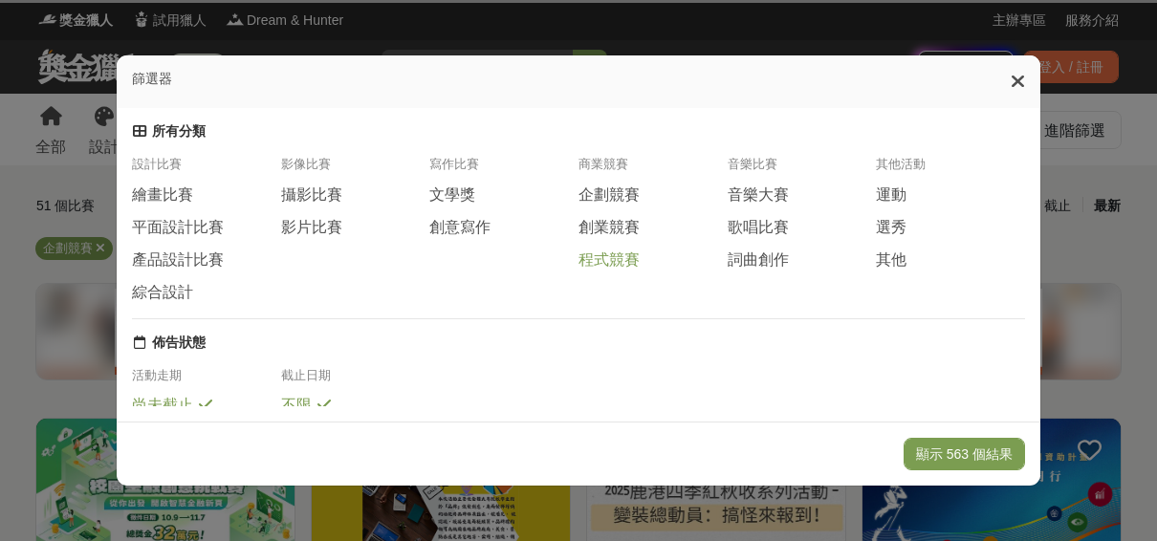
click at [619, 268] on span "程式競賽" at bounding box center [608, 260] width 61 height 20
click at [961, 467] on button "顯示 12 個結果" at bounding box center [968, 454] width 114 height 33
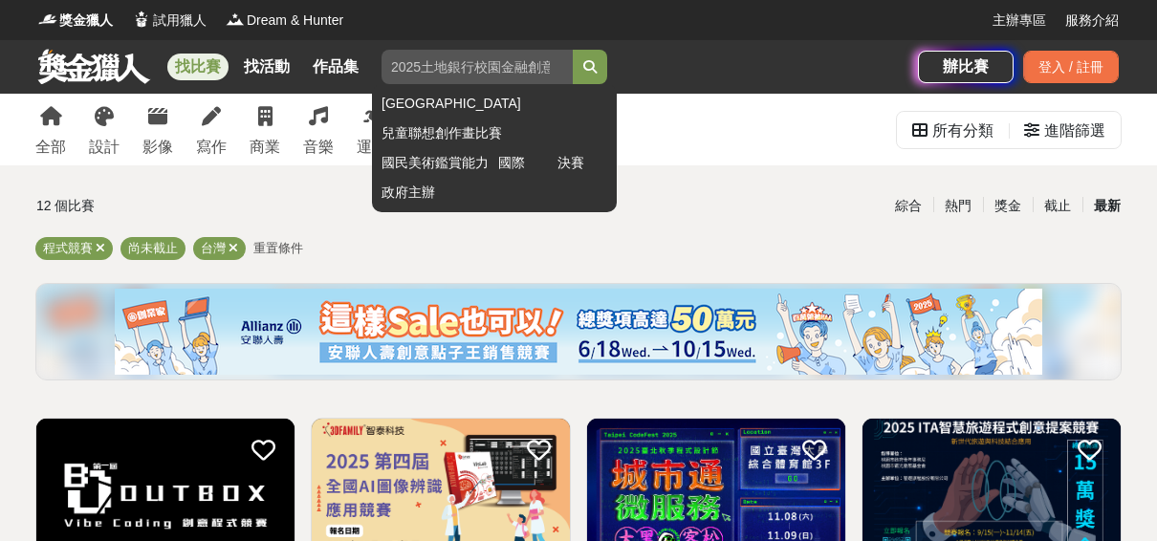
click at [431, 59] on input "search" at bounding box center [476, 67] width 191 height 34
click at [573, 50] on button "submit" at bounding box center [590, 67] width 34 height 34
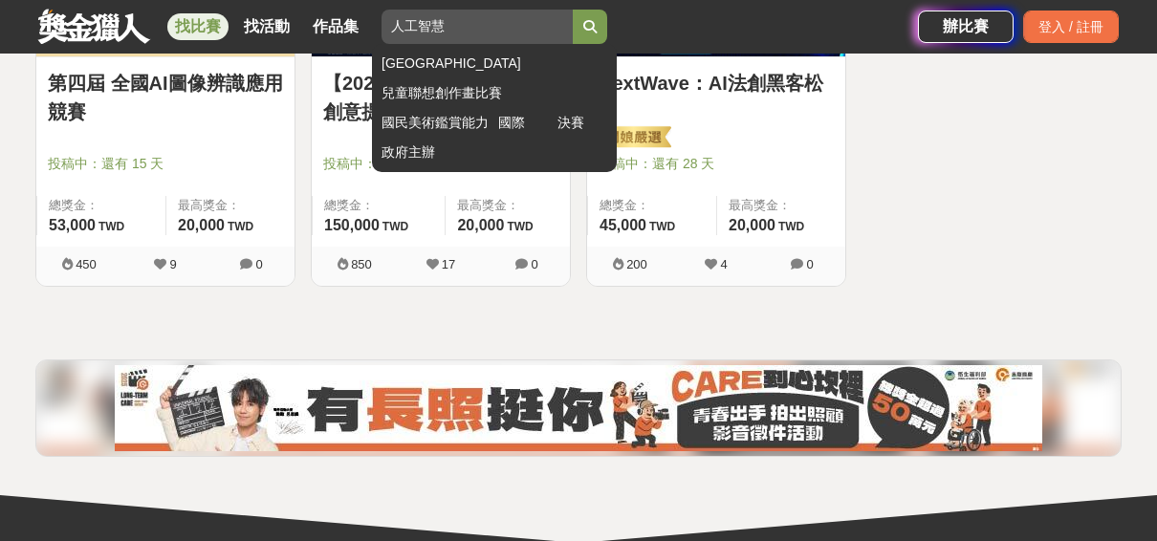
scroll to position [511, 0]
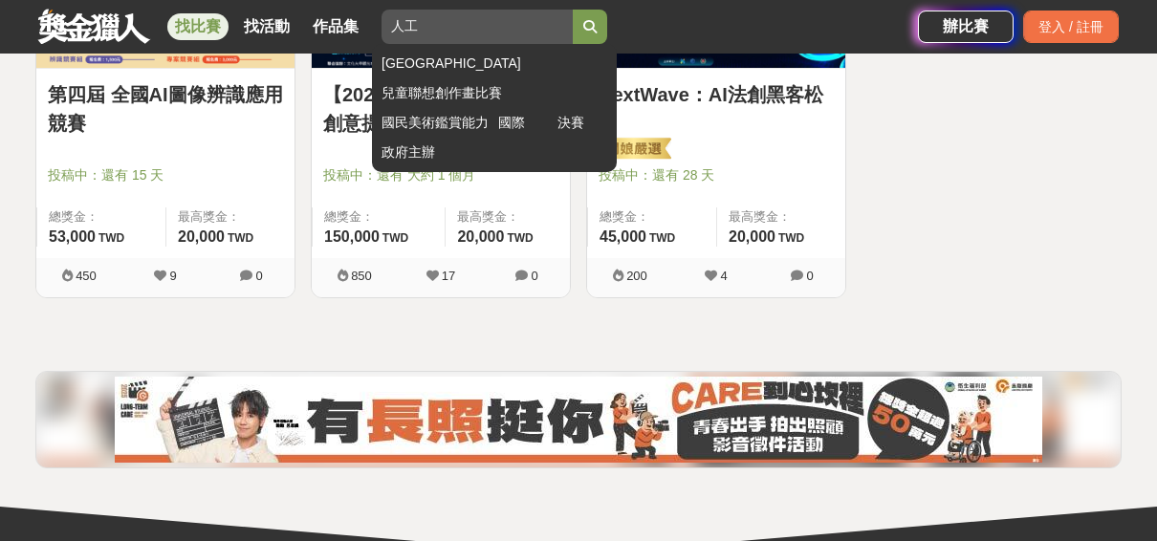
type input "人"
type input "數位"
click at [573, 10] on button "submit" at bounding box center [590, 27] width 34 height 34
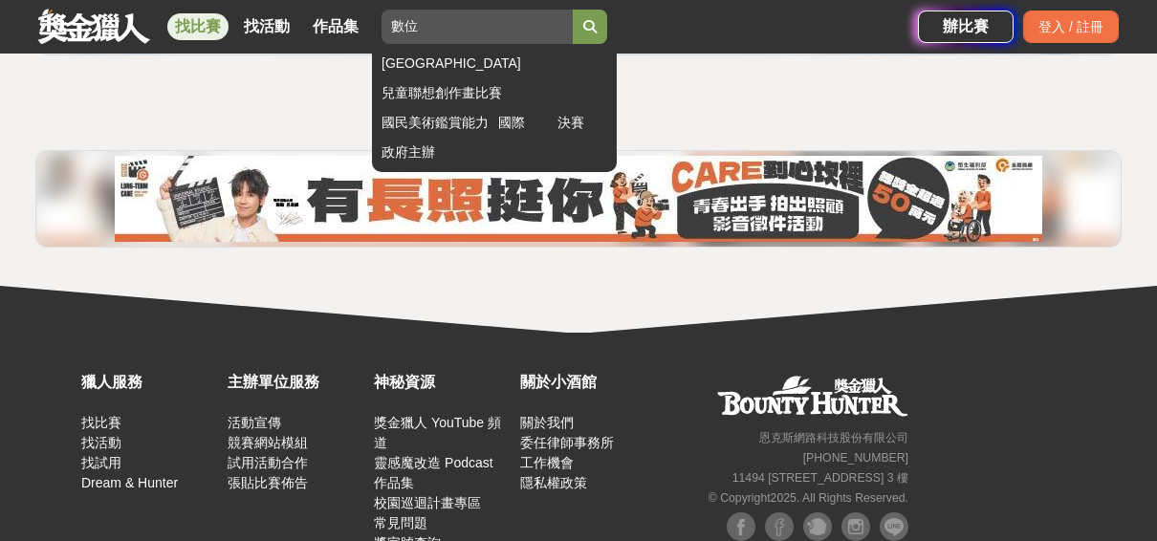
scroll to position [323, 0]
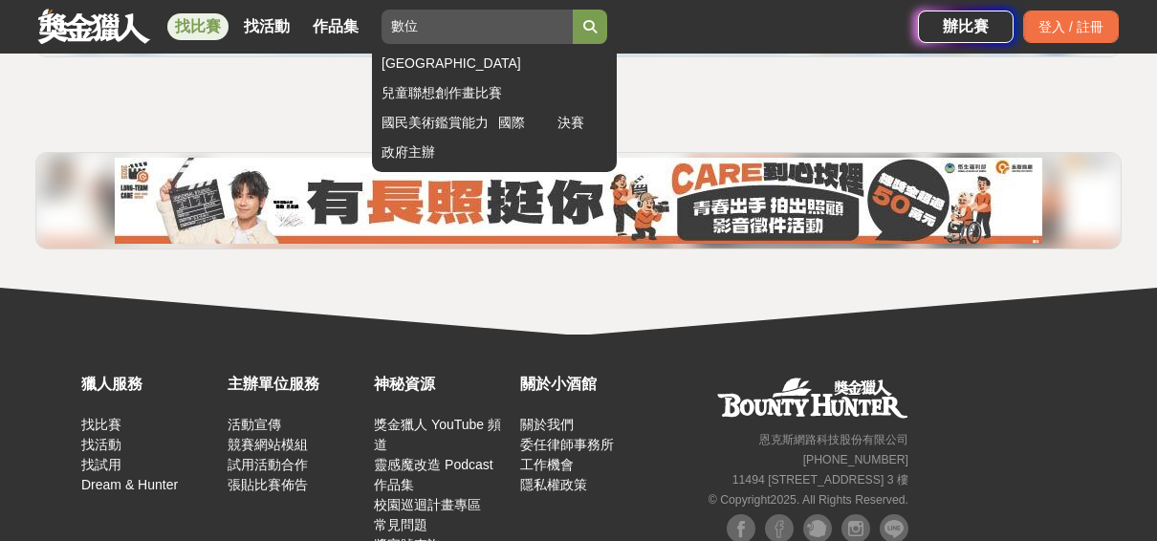
click at [591, 26] on icon "submit" at bounding box center [589, 26] width 13 height 13
click at [589, 26] on icon "submit" at bounding box center [589, 26] width 13 height 13
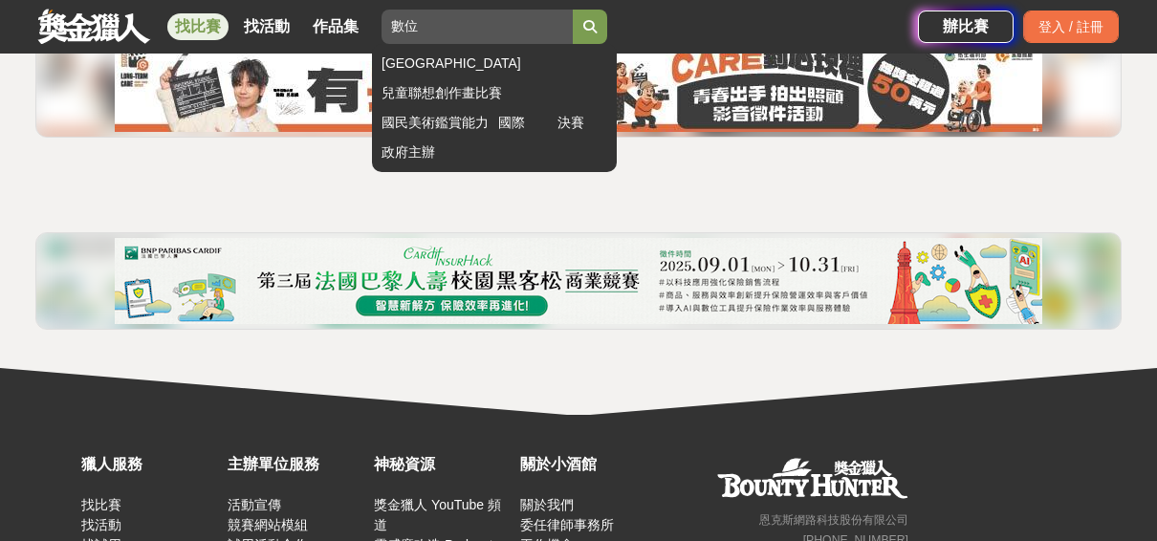
scroll to position [243, 0]
click at [586, 18] on button "submit" at bounding box center [590, 27] width 34 height 34
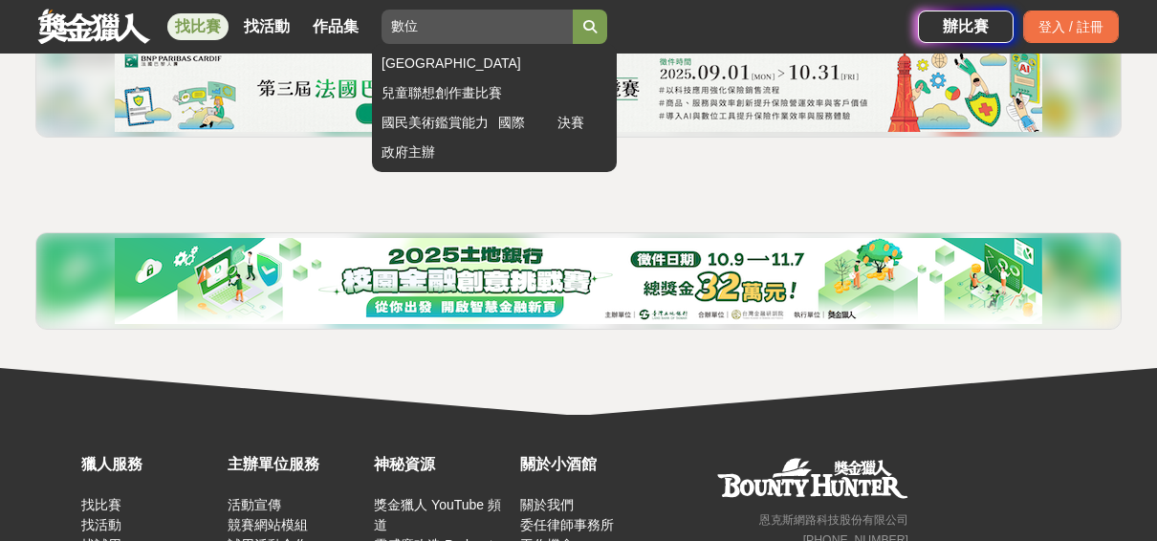
click at [587, 18] on button "submit" at bounding box center [590, 27] width 34 height 34
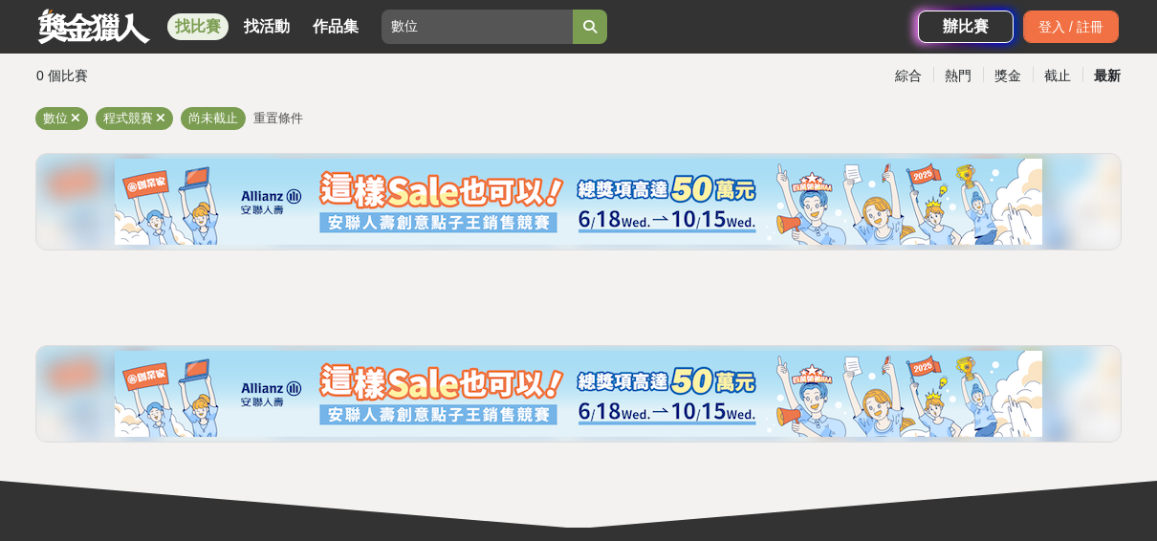
scroll to position [0, 0]
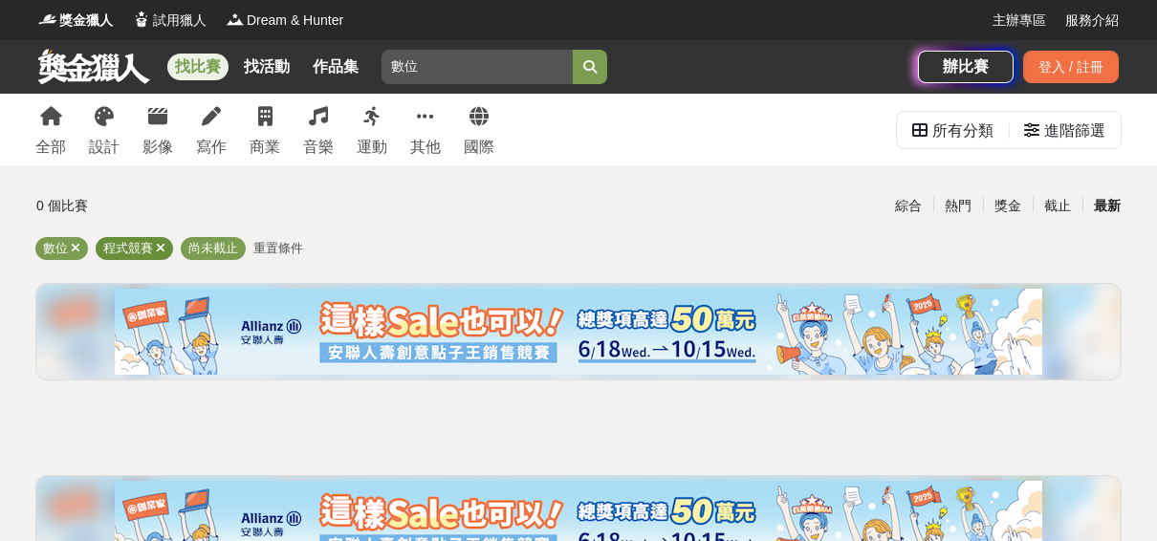
click at [160, 248] on icon at bounding box center [161, 248] width 10 height 12
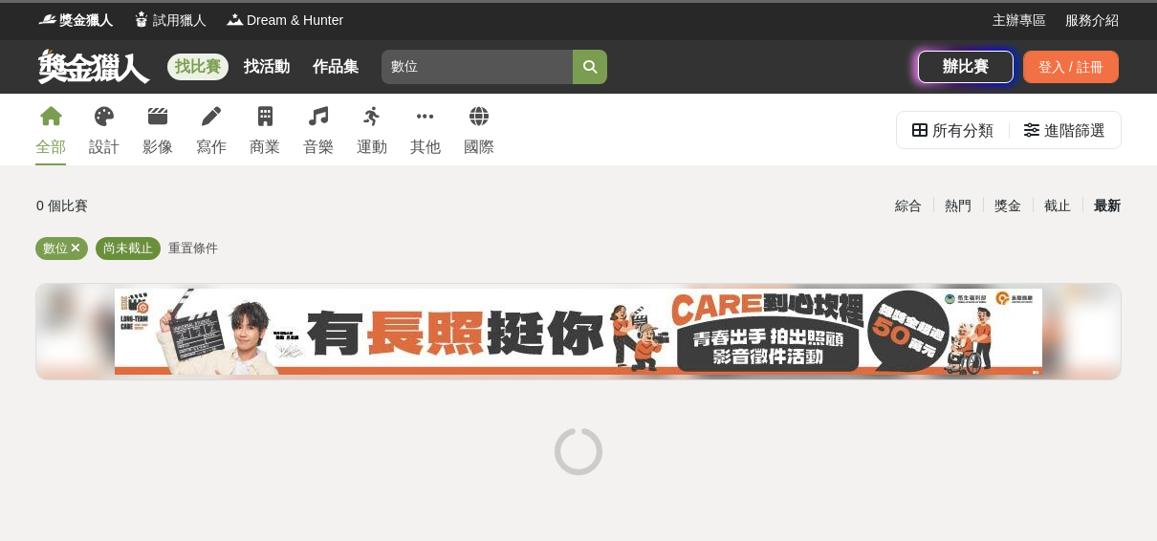
click at [140, 250] on span "尚未截止" at bounding box center [128, 248] width 50 height 14
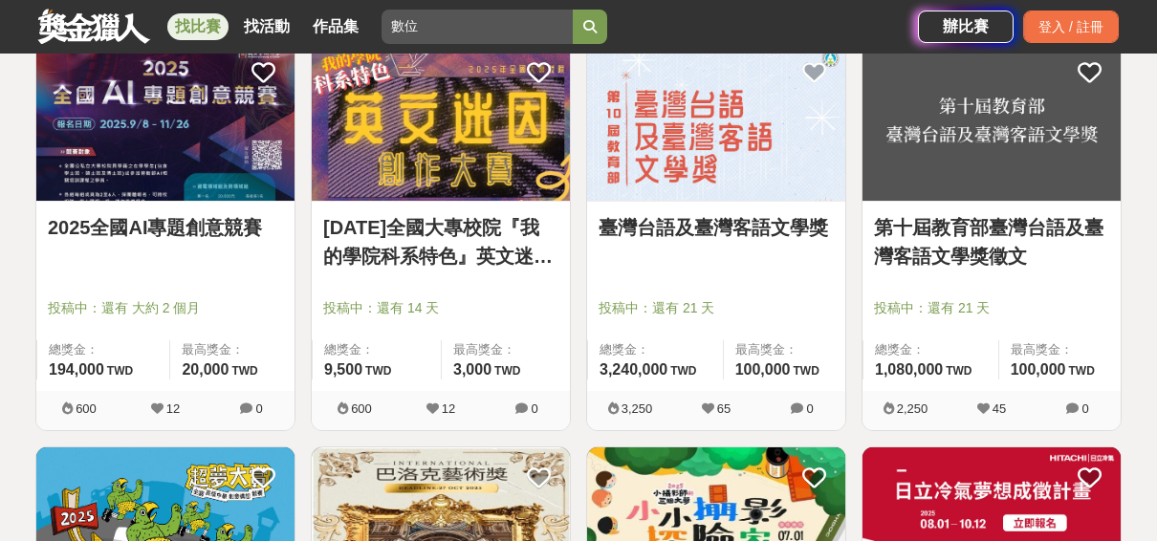
scroll to position [1188, 0]
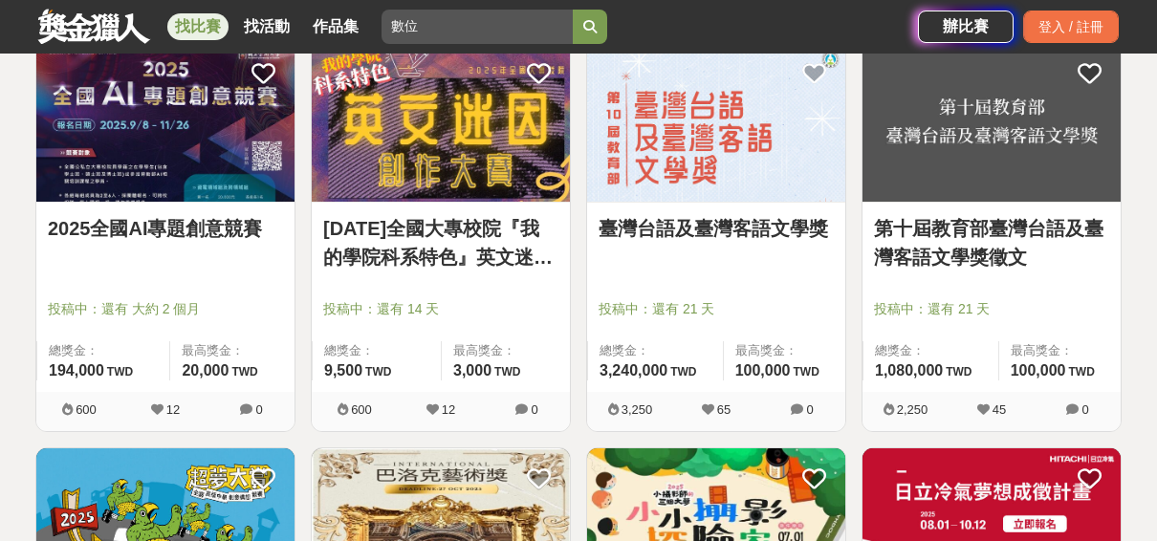
click at [141, 180] on img at bounding box center [165, 122] width 258 height 160
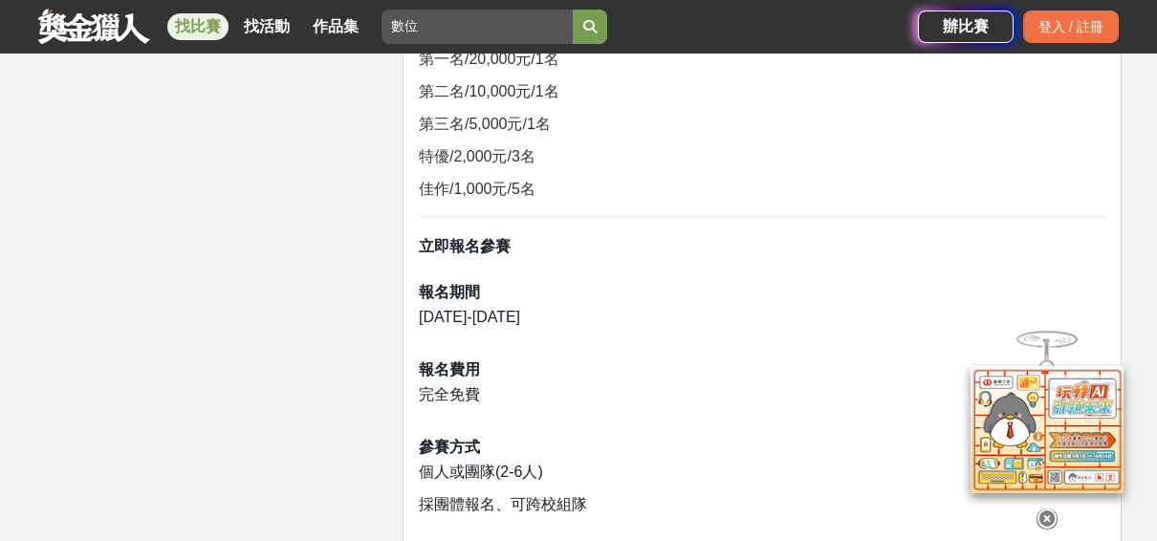
scroll to position [3500, 0]
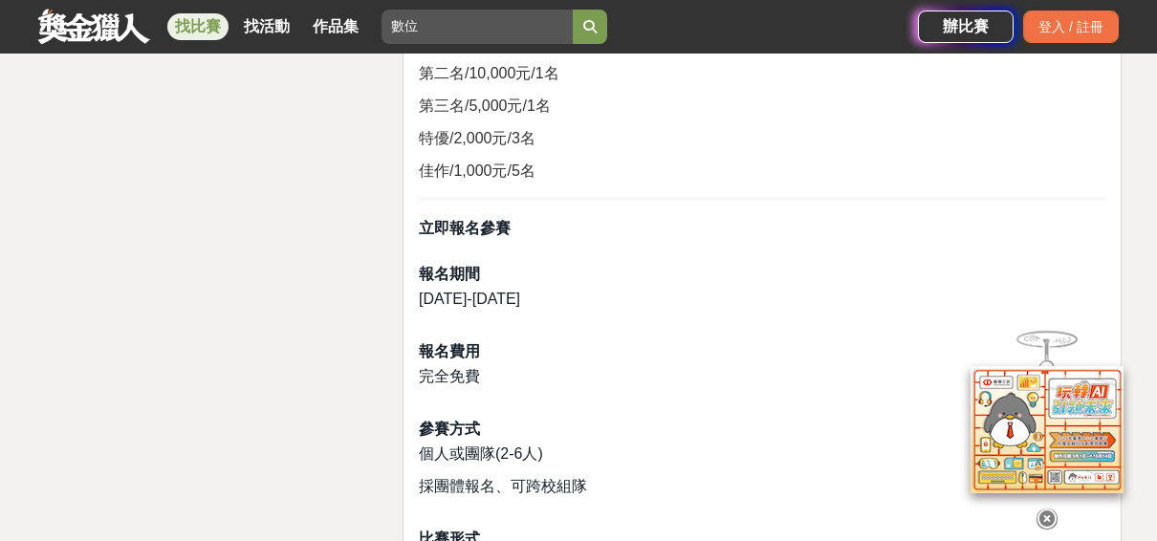
click at [451, 243] on h4 at bounding box center [762, 251] width 686 height 17
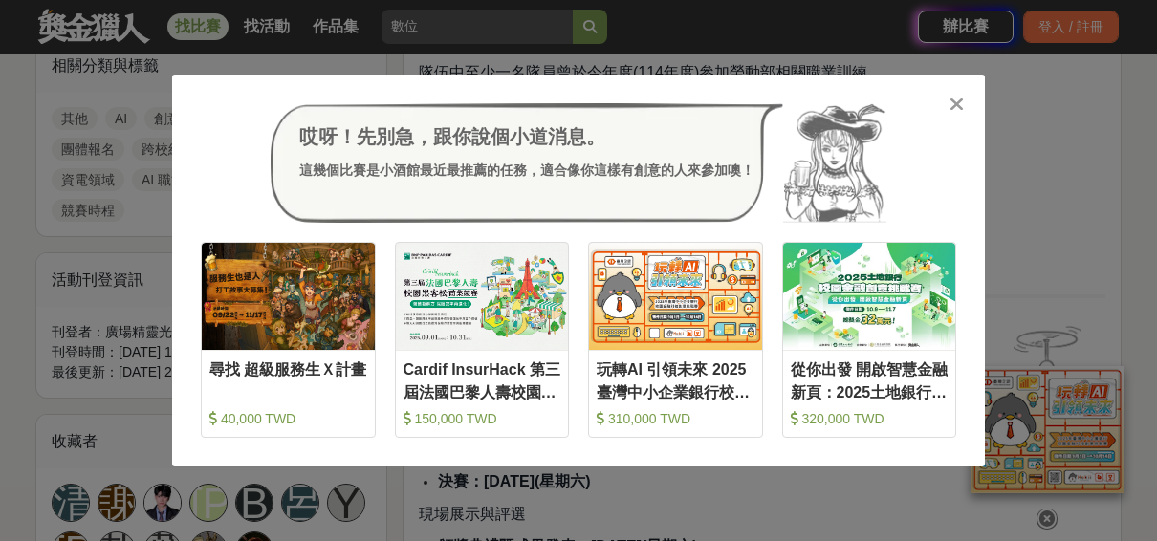
scroll to position [1082, 0]
